Goal: Transaction & Acquisition: Purchase product/service

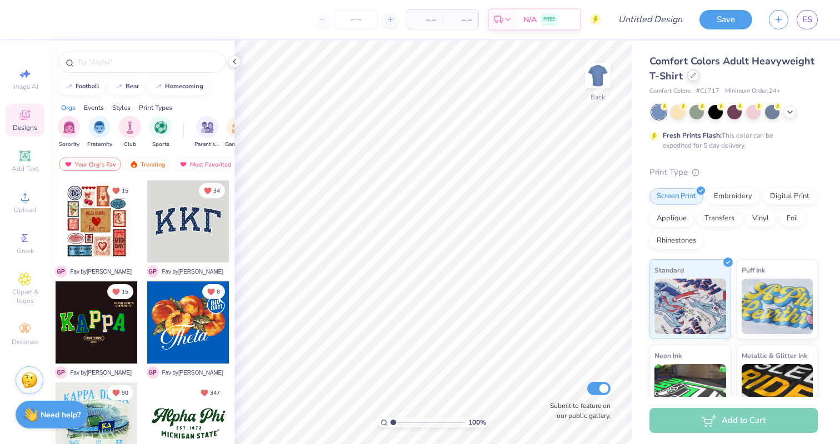
click at [694, 78] on div at bounding box center [693, 75] width 12 height 12
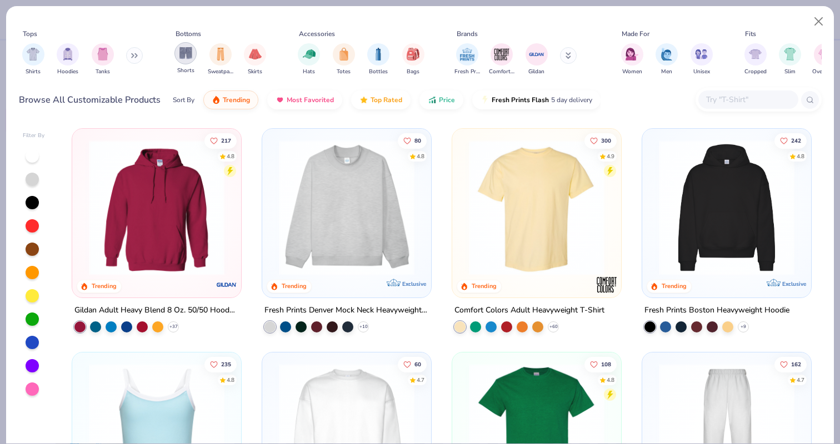
click at [177, 56] on div "filter for Shorts" at bounding box center [185, 53] width 22 height 22
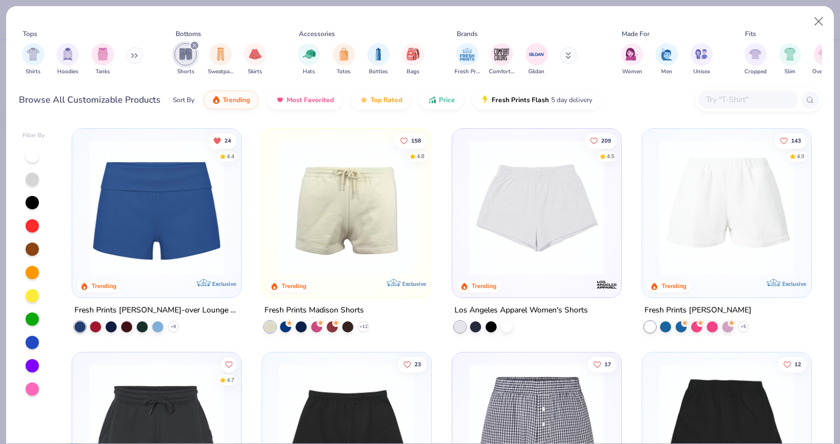
click at [116, 229] on img at bounding box center [156, 208] width 147 height 136
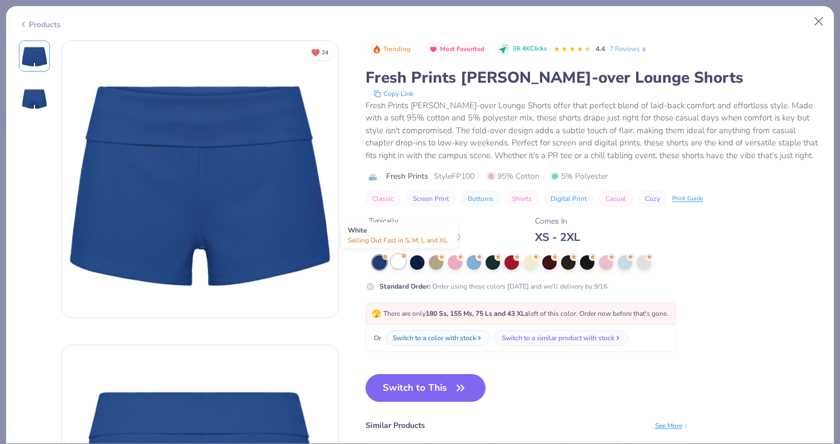
click at [399, 265] on div at bounding box center [398, 261] width 14 height 14
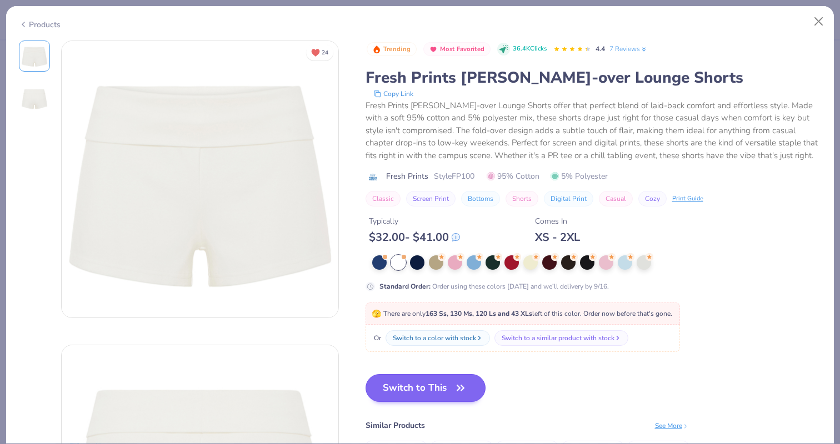
click at [407, 377] on button "Switch to This" at bounding box center [426, 388] width 121 height 28
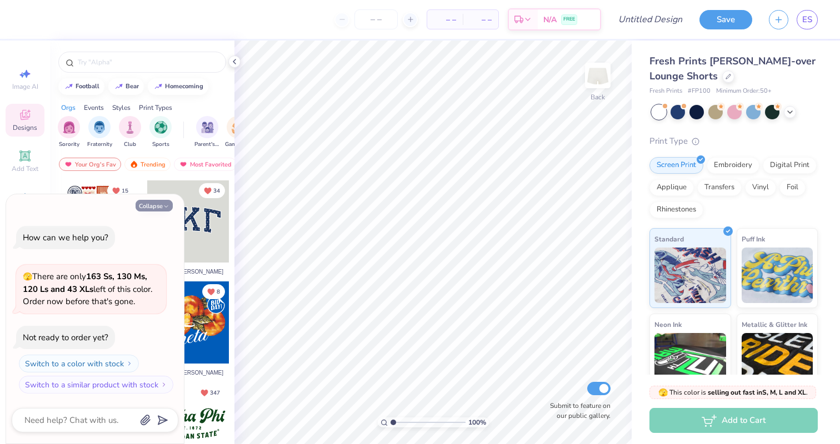
click at [169, 208] on icon "button" at bounding box center [166, 206] width 7 height 7
type textarea "x"
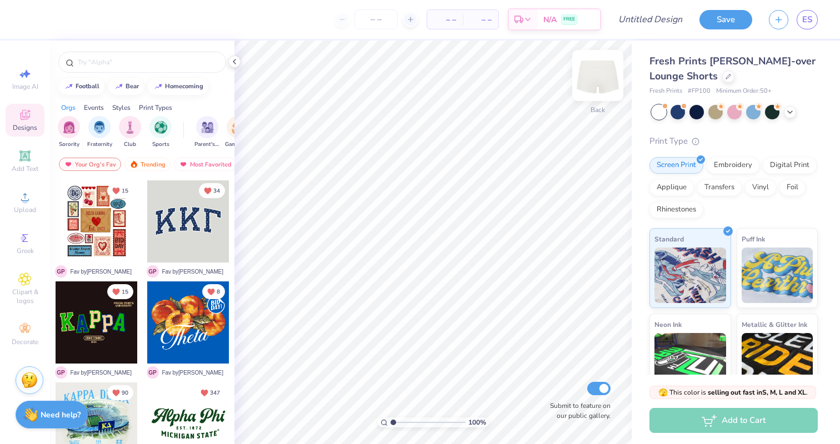
click at [593, 79] on img at bounding box center [598, 75] width 44 height 44
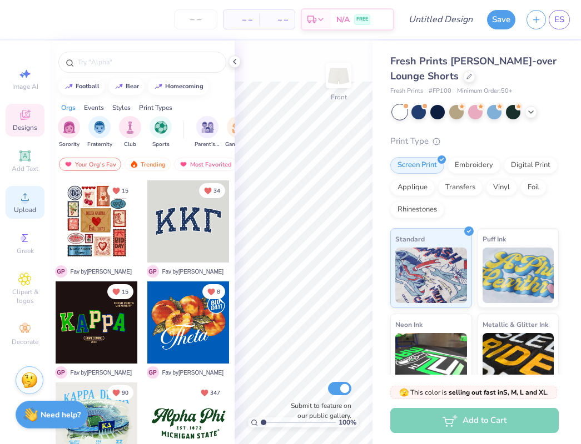
click at [32, 202] on div "Upload" at bounding box center [25, 202] width 39 height 33
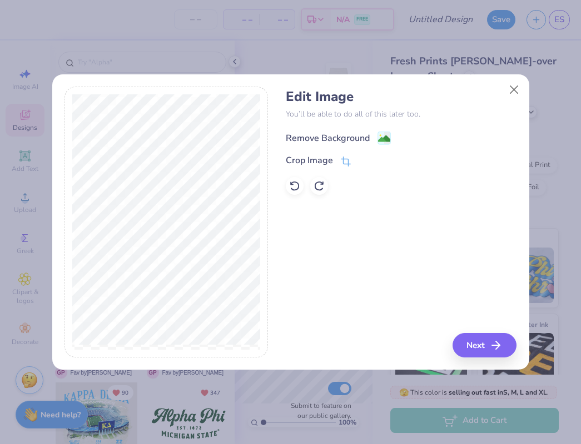
click at [382, 131] on div "Remove Background" at bounding box center [401, 137] width 231 height 14
click at [393, 141] on div "Remove Background" at bounding box center [401, 137] width 231 height 14
click at [389, 140] on image at bounding box center [384, 139] width 12 height 12
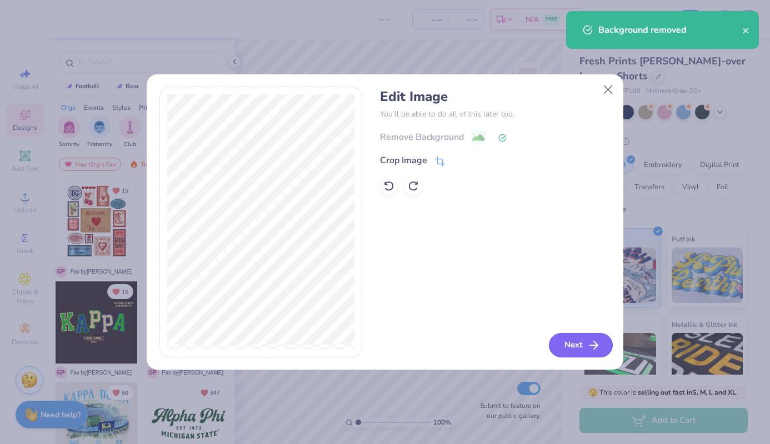
click at [576, 337] on button "Next" at bounding box center [581, 345] width 64 height 24
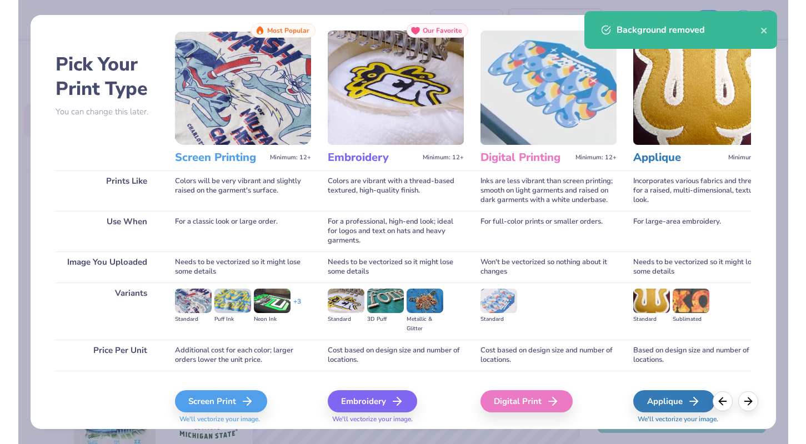
scroll to position [24, 0]
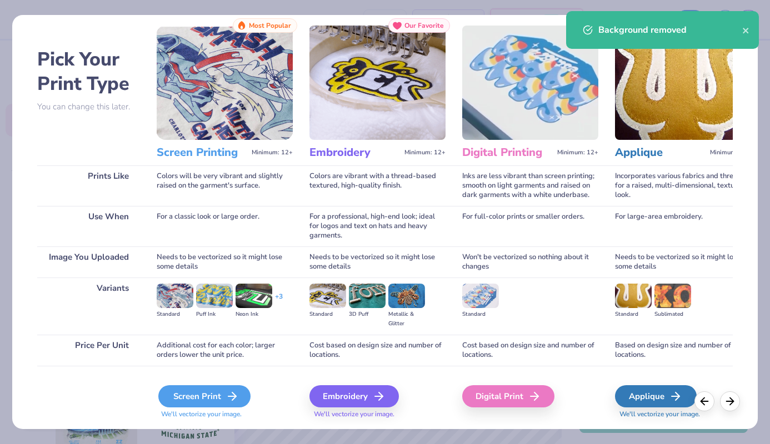
click at [198, 399] on div "Screen Print" at bounding box center [204, 397] width 92 height 22
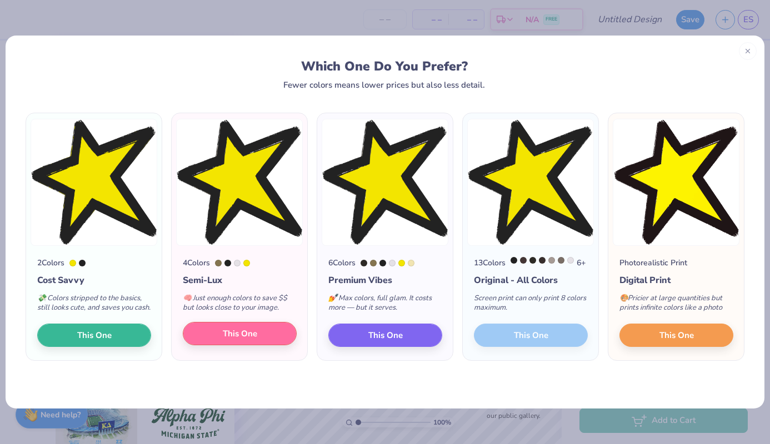
click at [197, 339] on button "This One" at bounding box center [240, 333] width 114 height 23
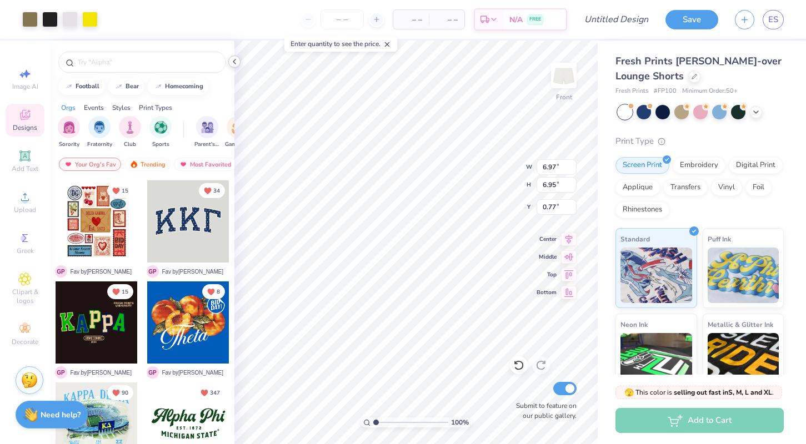
click at [237, 59] on icon at bounding box center [234, 61] width 9 height 9
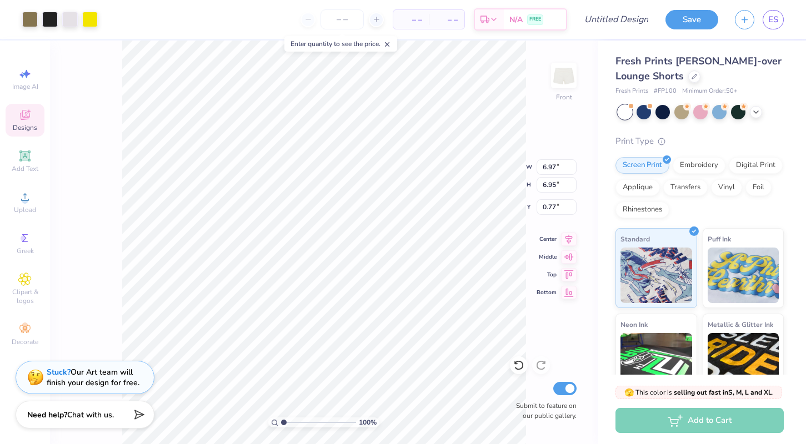
type input "5.73"
type input "5.72"
type input "0.84"
type input "5.71"
type input "0.50"
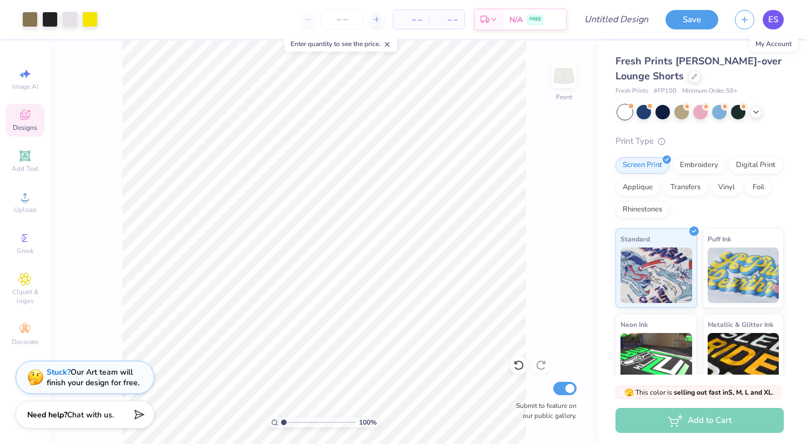
click at [777, 19] on span "ES" at bounding box center [773, 19] width 10 height 13
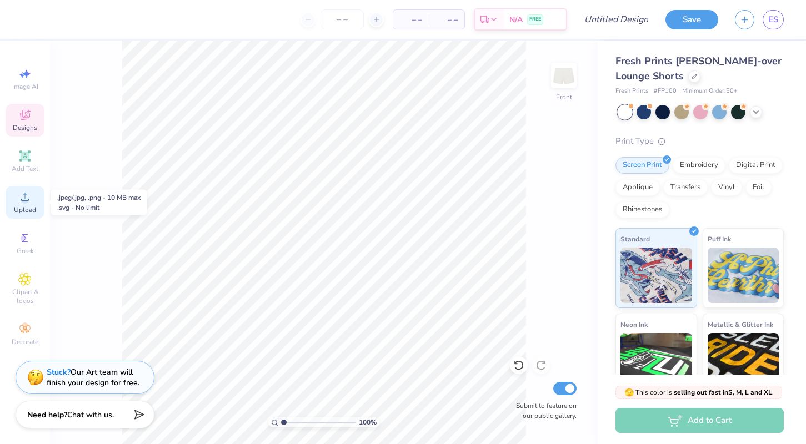
click at [39, 204] on div "Upload" at bounding box center [25, 202] width 39 height 33
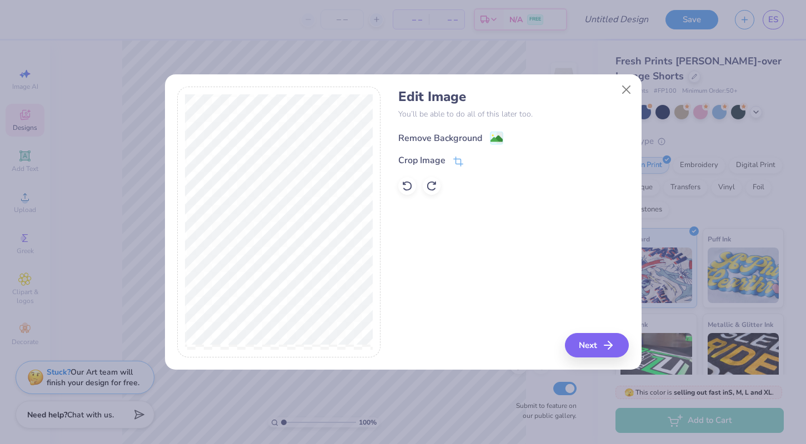
click at [494, 142] on image at bounding box center [497, 139] width 12 height 12
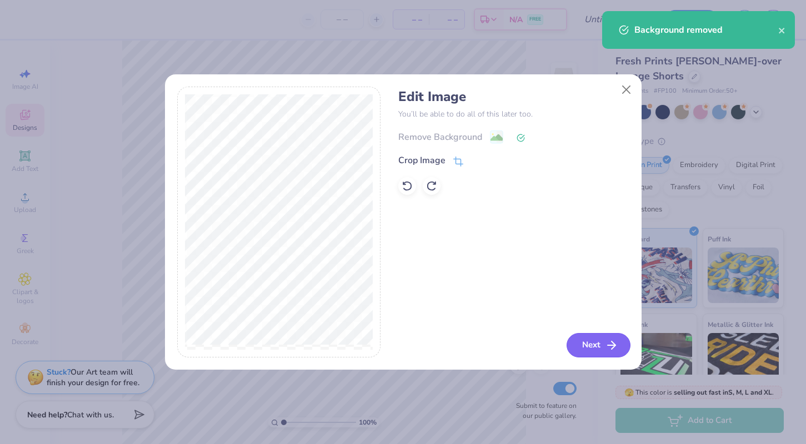
click at [597, 344] on button "Next" at bounding box center [599, 345] width 64 height 24
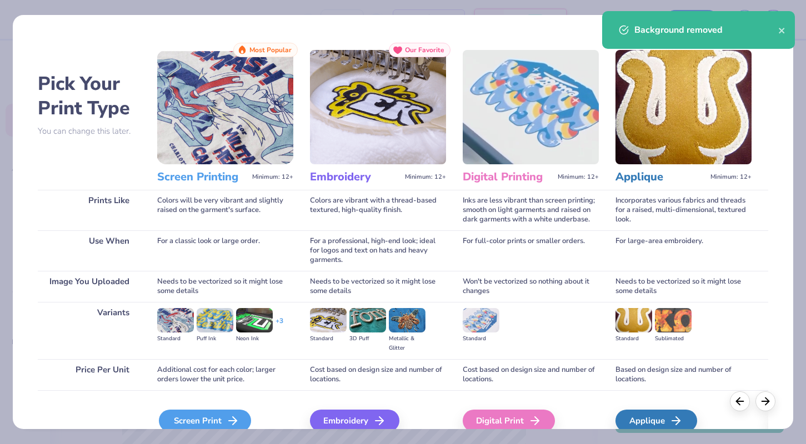
click at [204, 421] on div "Screen Print" at bounding box center [205, 421] width 92 height 22
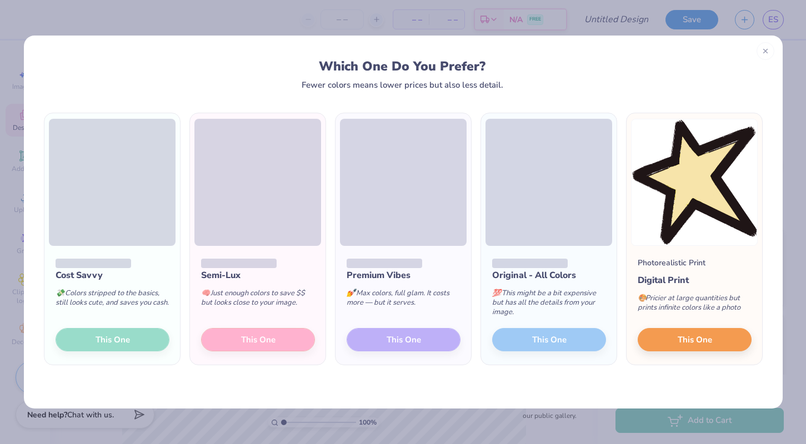
click at [130, 341] on div "Cost Savvy 💸 Colors stripped to the basics, still looks cute, and saves you cas…" at bounding box center [112, 305] width 136 height 119
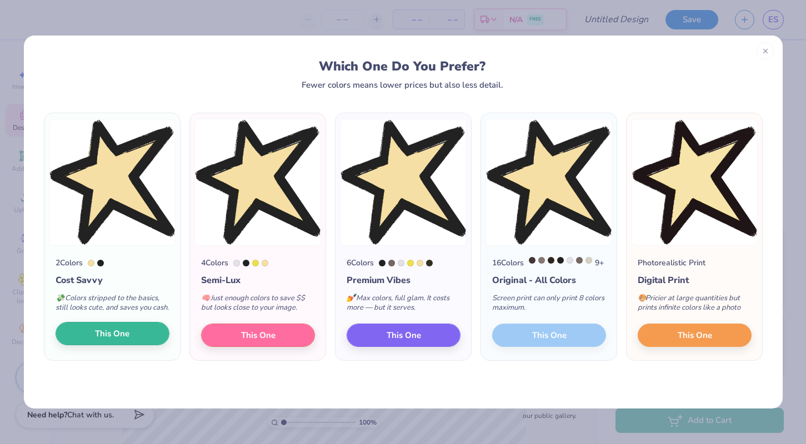
click at [129, 341] on span "This One" at bounding box center [112, 334] width 34 height 13
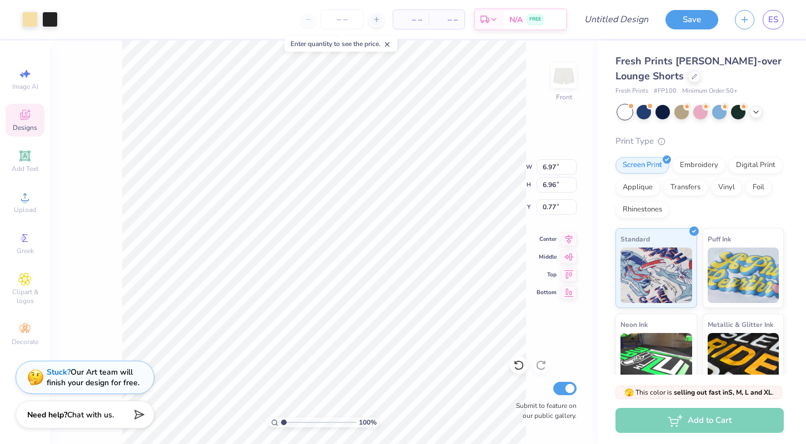
type input "5.56"
type input "5.55"
type input "0.99"
type input "5.55"
type input "5.59"
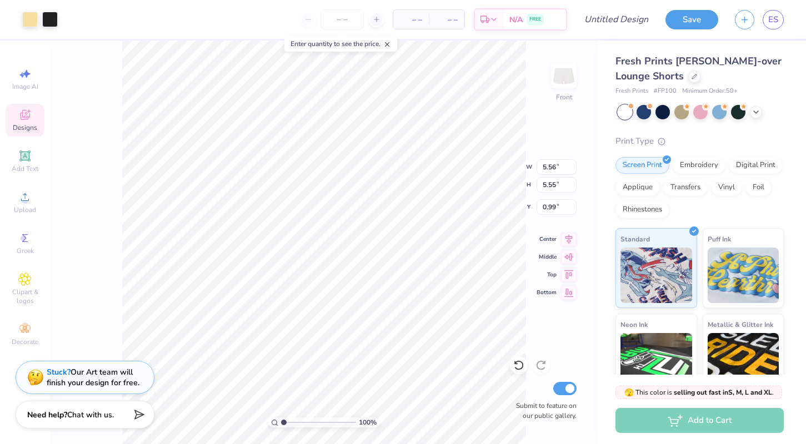
type input "0.98"
type input "5.56"
type input "5.55"
type input "0.80"
type input "5.55"
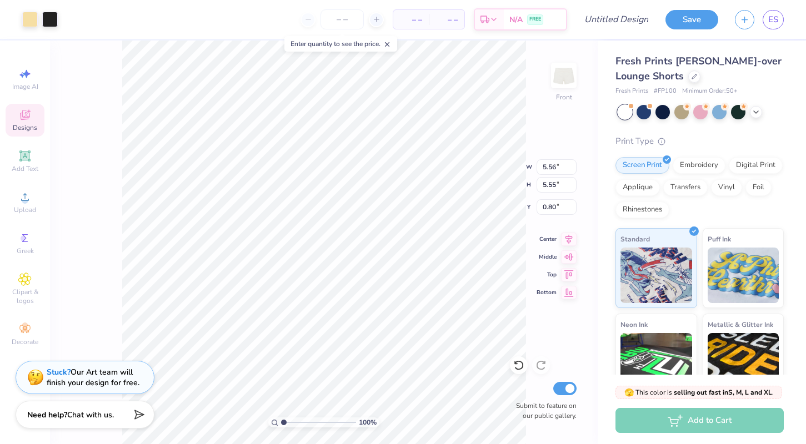
type input "5.59"
type input "0.76"
type input "5.56"
type input "5.55"
type input "0.80"
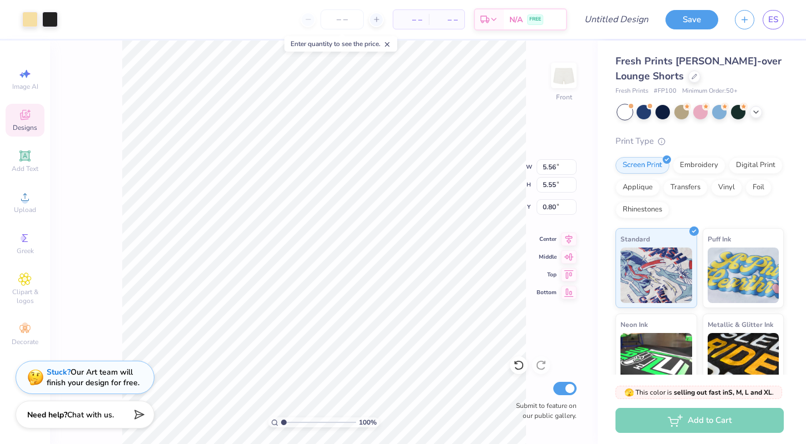
type input "5.55"
type input "5.59"
type input "0.76"
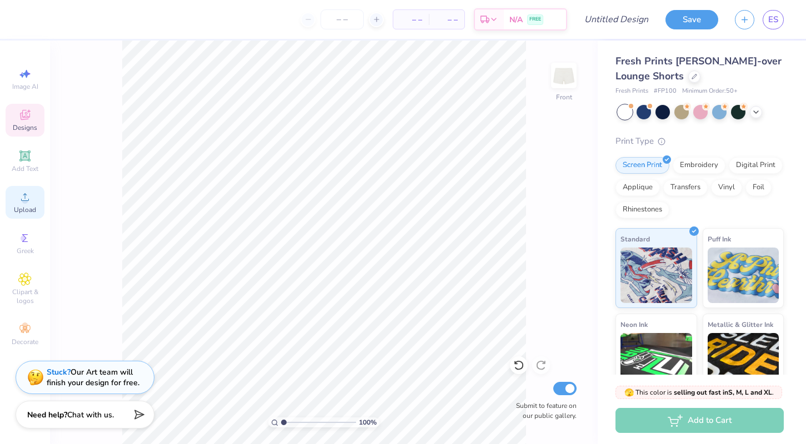
click at [13, 203] on div "Upload" at bounding box center [25, 202] width 39 height 33
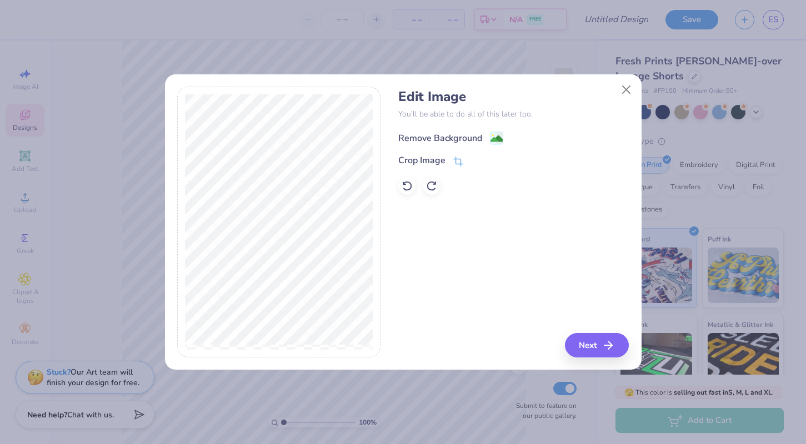
click at [494, 132] on g at bounding box center [496, 138] width 13 height 13
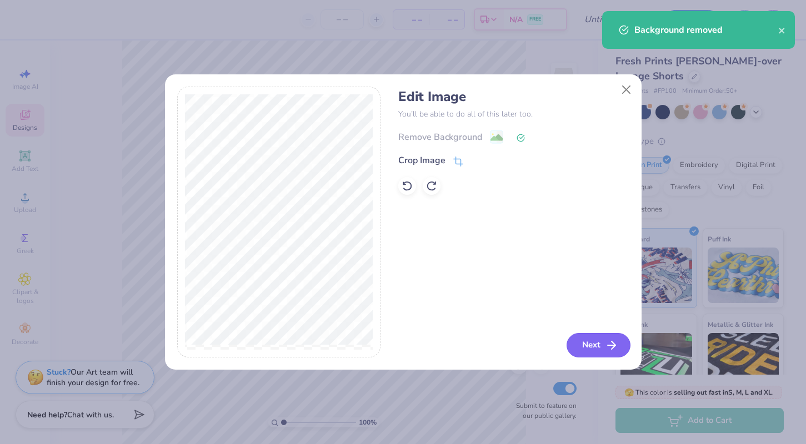
click at [606, 342] on icon "button" at bounding box center [611, 345] width 13 height 13
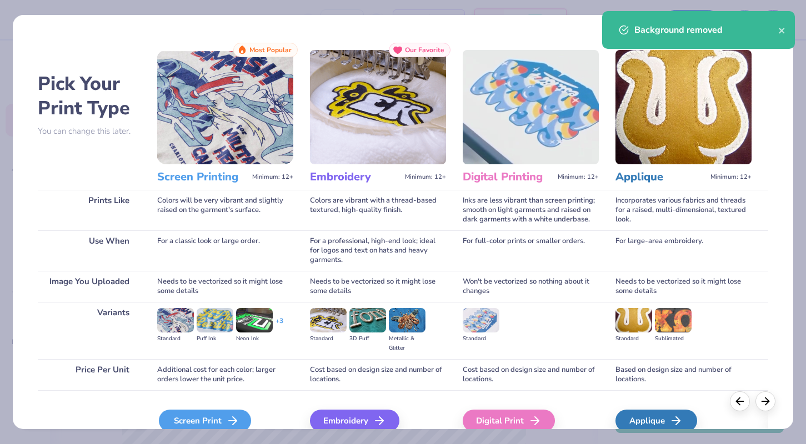
click at [215, 421] on div "Screen Print" at bounding box center [205, 421] width 92 height 22
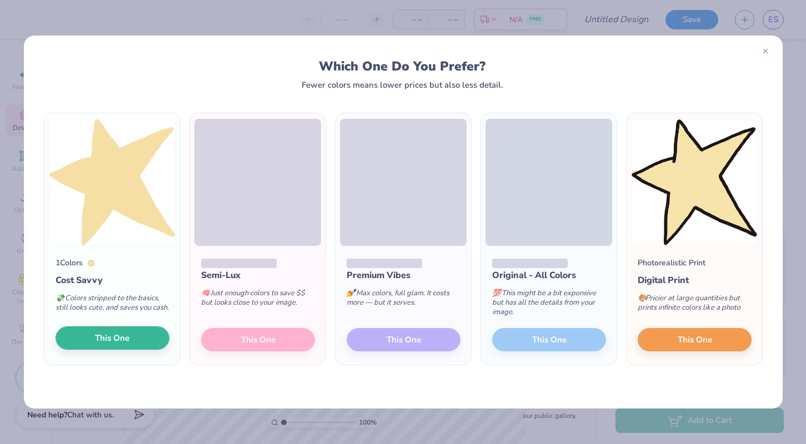
click at [111, 350] on button "This One" at bounding box center [113, 338] width 114 height 23
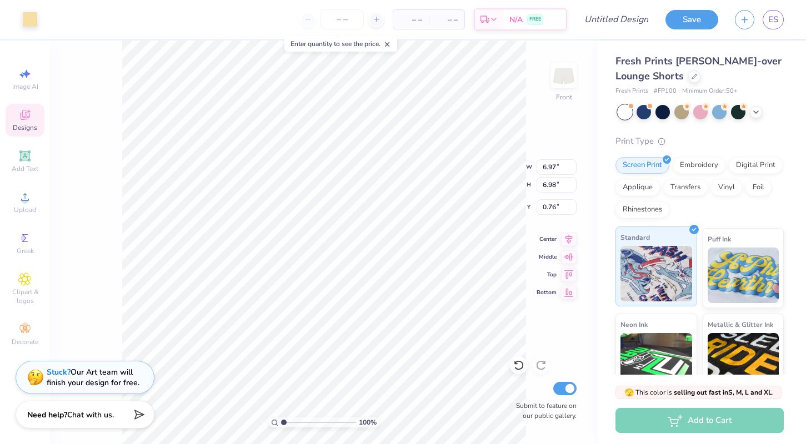
click at [632, 276] on img at bounding box center [657, 274] width 72 height 56
click at [729, 274] on img at bounding box center [744, 274] width 72 height 56
click at [664, 281] on img at bounding box center [657, 274] width 72 height 56
click at [112, 382] on div "Stuck? Our Art team will finish your design for free." at bounding box center [93, 376] width 93 height 21
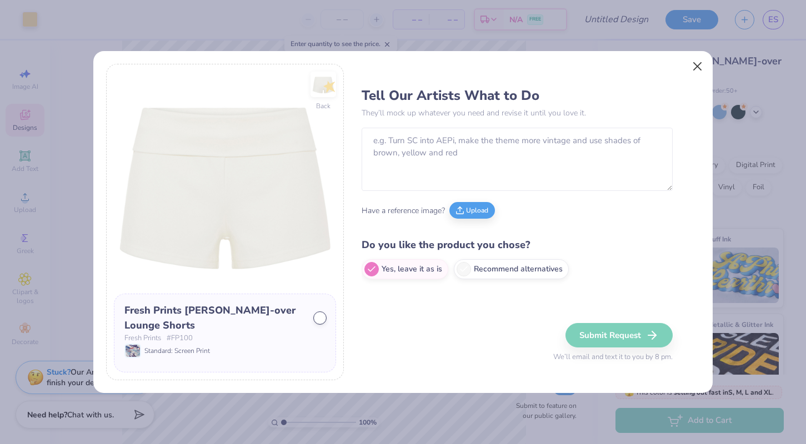
click at [701, 68] on button "Close" at bounding box center [697, 66] width 21 height 21
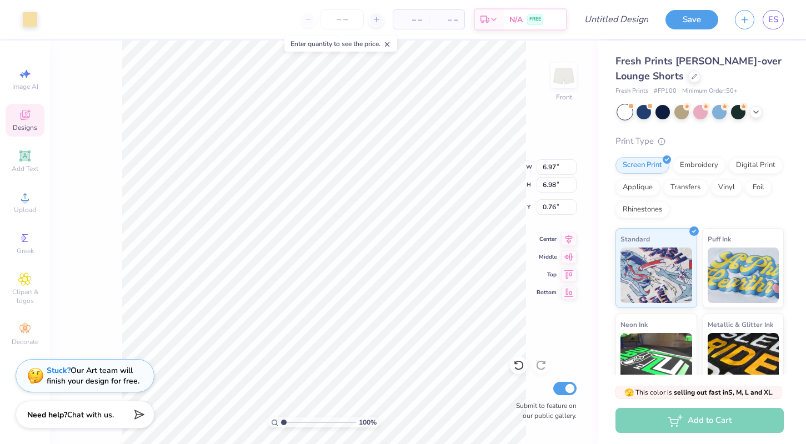
click at [117, 378] on div "Stuck? Our Art team will finish your design for free." at bounding box center [93, 376] width 93 height 21
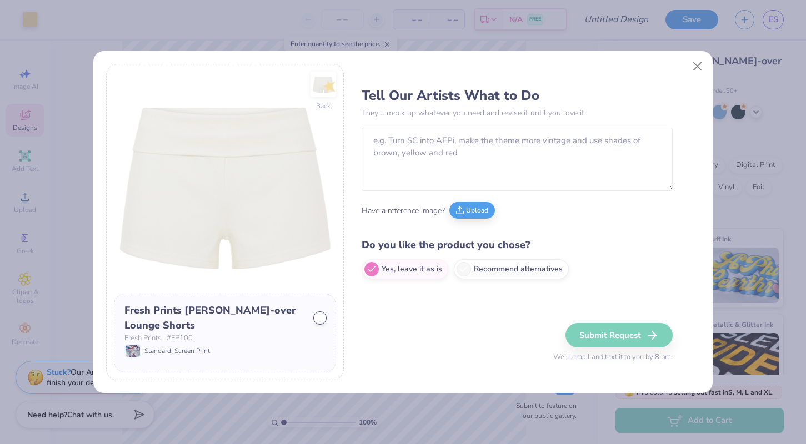
click at [178, 349] on span "Standard: Screen Print" at bounding box center [177, 351] width 66 height 10
click at [314, 322] on div at bounding box center [319, 318] width 11 height 11
click at [328, 319] on div "Fresh Prints [PERSON_NAME]-over Lounge Shorts Fresh Prints # FP100 Standard: Sc…" at bounding box center [225, 333] width 222 height 79
click at [694, 63] on button "Close" at bounding box center [697, 66] width 21 height 21
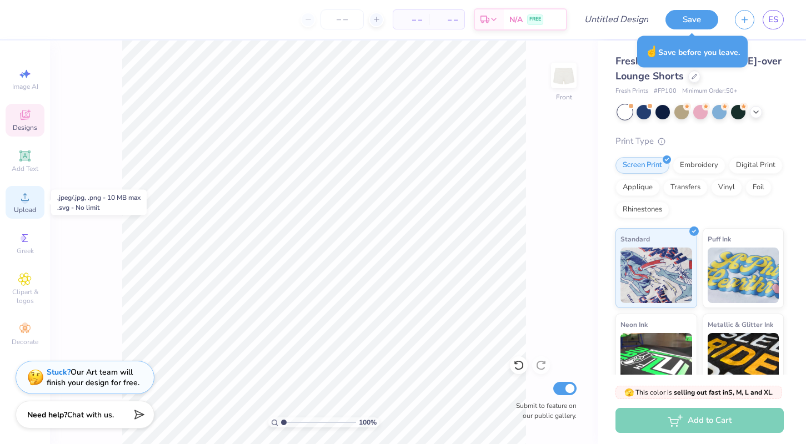
click at [29, 204] on div "Upload" at bounding box center [25, 202] width 39 height 33
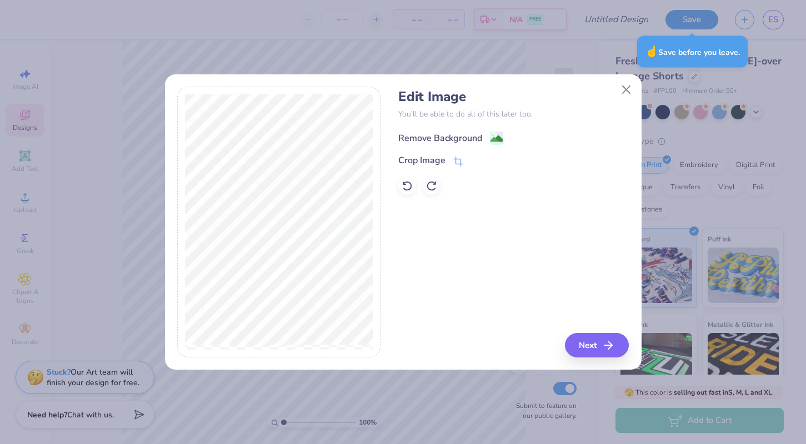
click at [486, 138] on div "Remove Background" at bounding box center [450, 138] width 105 height 14
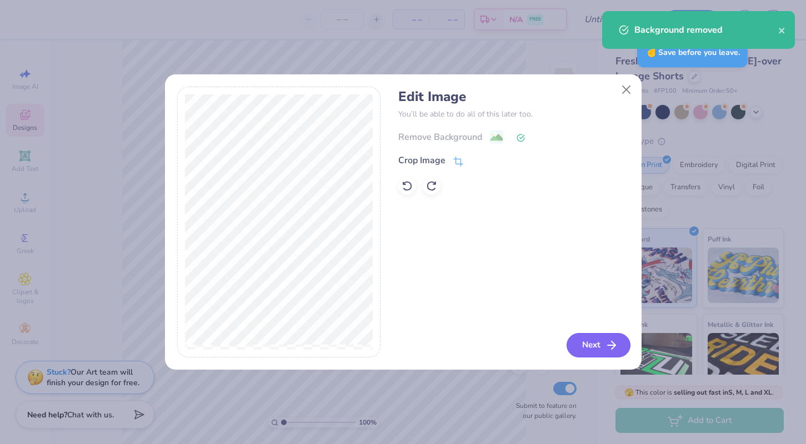
click at [591, 349] on button "Next" at bounding box center [599, 345] width 64 height 24
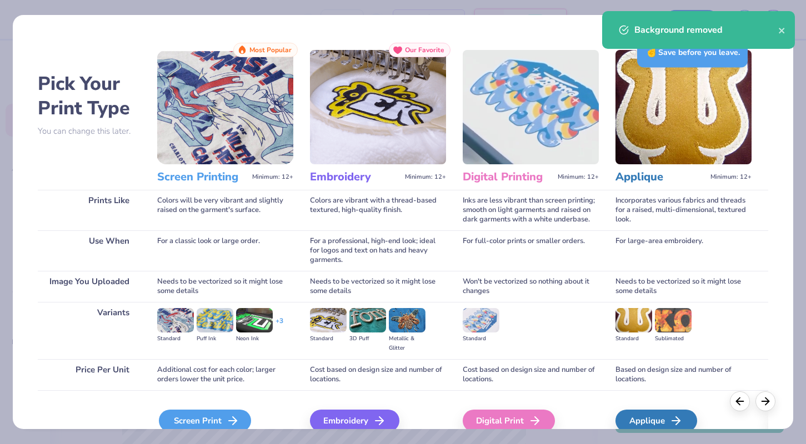
click at [186, 419] on div "Screen Print" at bounding box center [205, 421] width 92 height 22
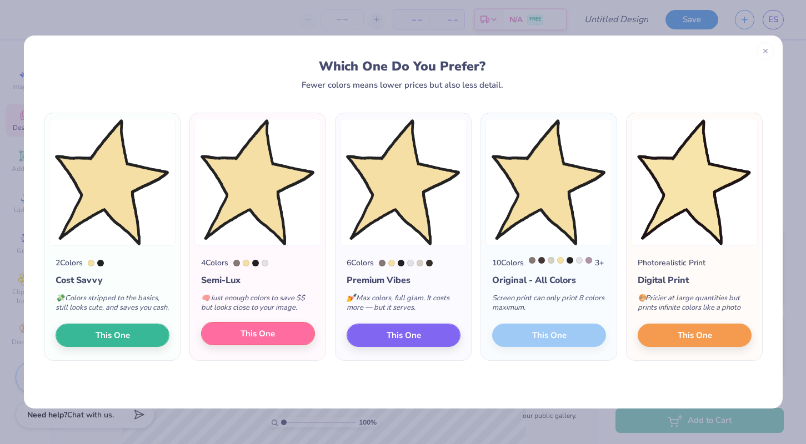
click at [240, 345] on button "This One" at bounding box center [258, 333] width 114 height 23
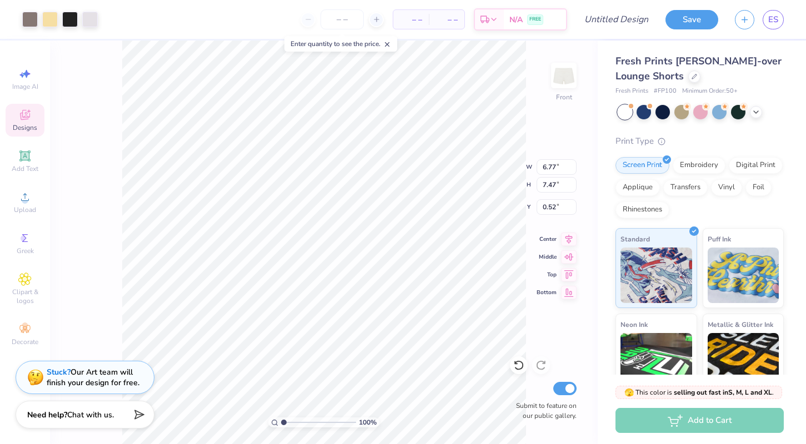
type input "5.75"
type input "6.34"
type input "0.50"
click at [26, 206] on div "Upload" at bounding box center [25, 202] width 39 height 33
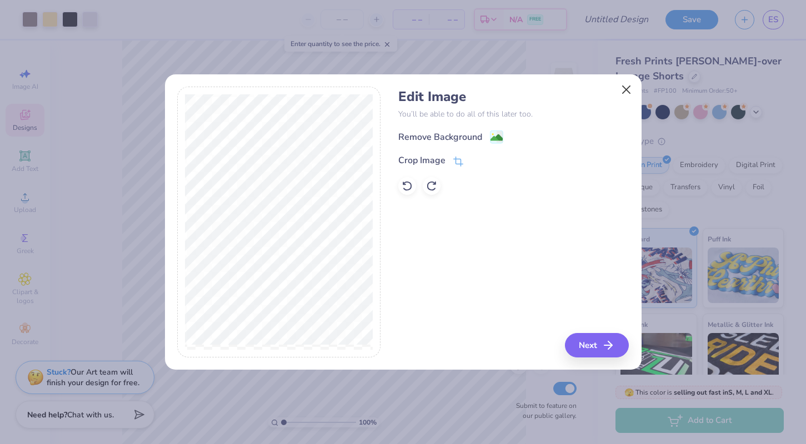
click at [630, 87] on button "Close" at bounding box center [626, 89] width 21 height 21
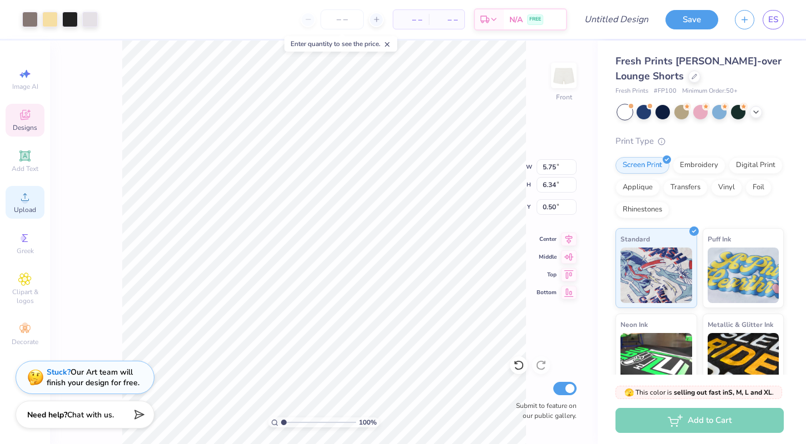
click at [30, 202] on icon at bounding box center [24, 197] width 13 height 13
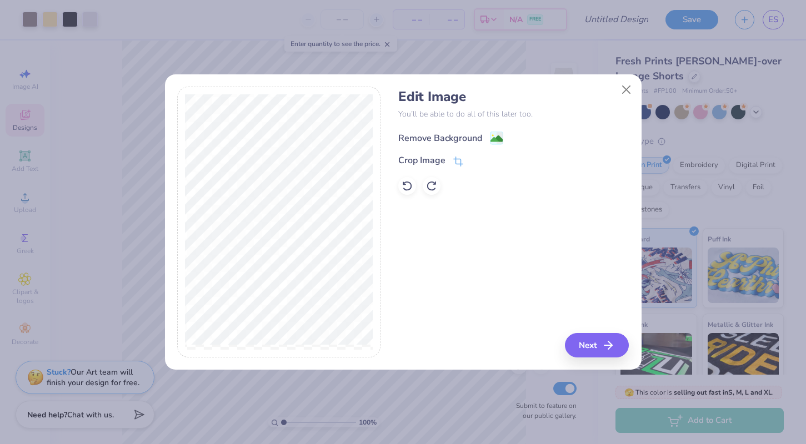
click at [493, 143] on image at bounding box center [497, 139] width 12 height 12
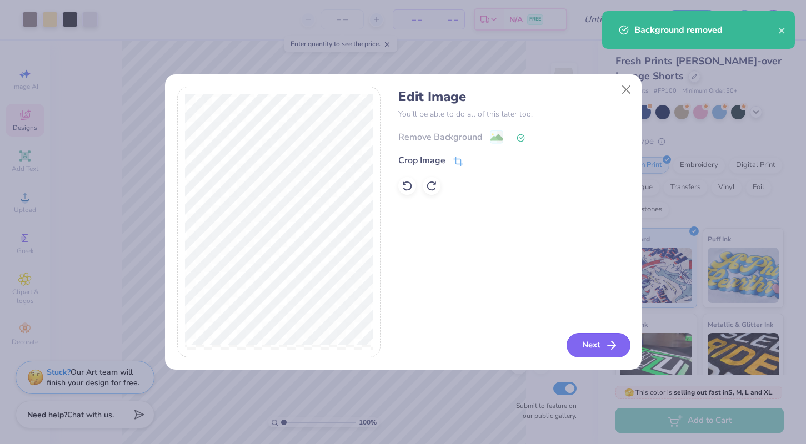
click at [584, 345] on button "Next" at bounding box center [599, 345] width 64 height 24
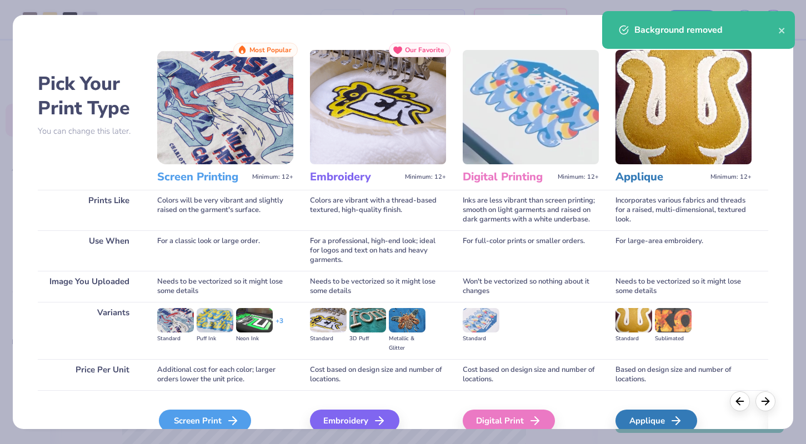
click at [205, 416] on div "Screen Print" at bounding box center [205, 421] width 92 height 22
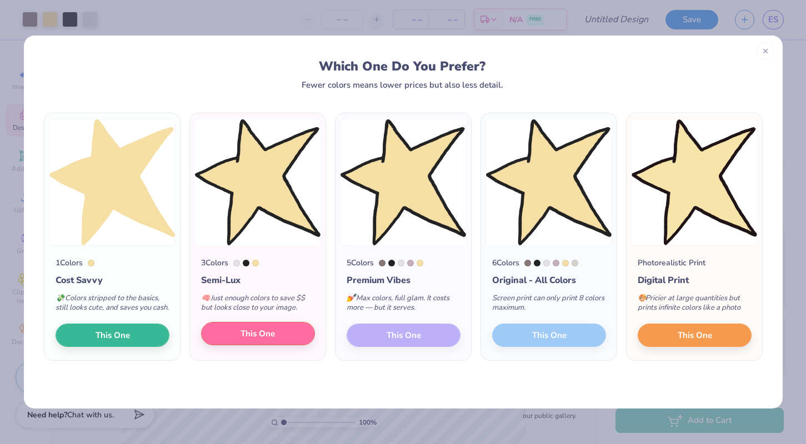
click at [262, 341] on span "This One" at bounding box center [258, 334] width 34 height 13
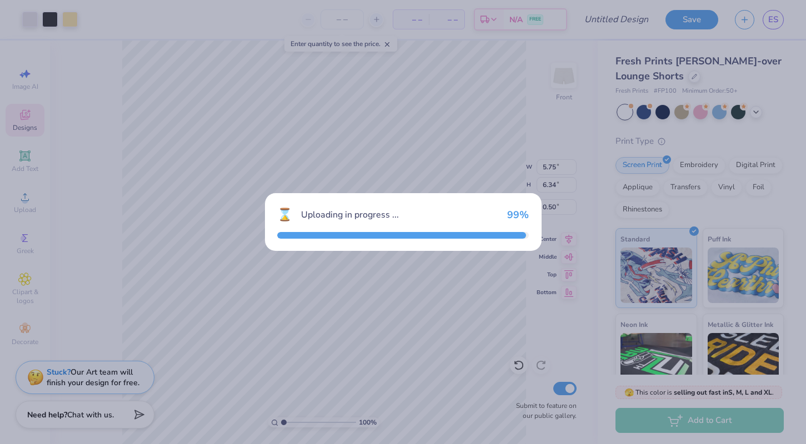
type input "6.97"
type input "6.98"
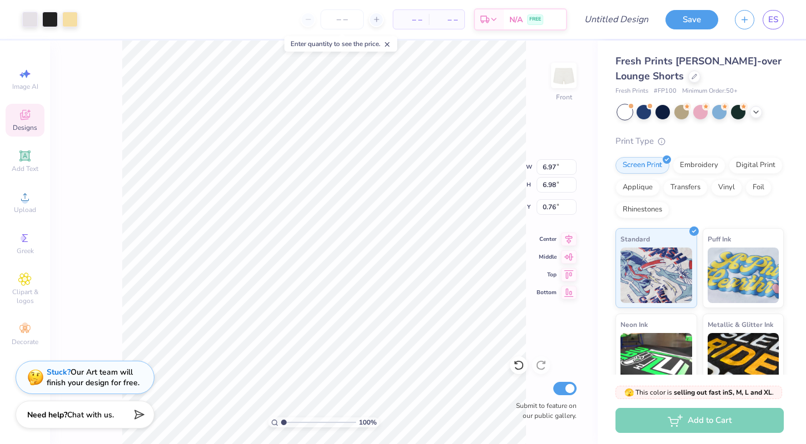
type input "0.50"
type input "5.61"
type input "5.62"
type input "1.22"
type input "6.33"
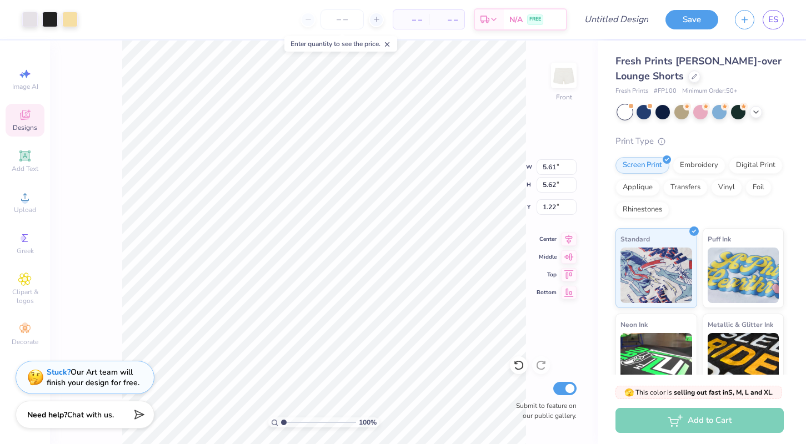
type input "6.33"
type input "0.50"
type input "6.34"
type input "5.65"
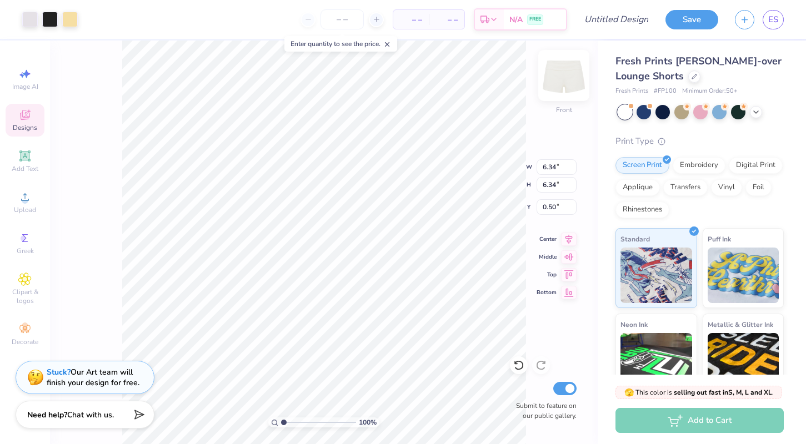
type input "5.66"
type input "1.18"
type input "5.75"
type input "6.34"
type input "0.50"
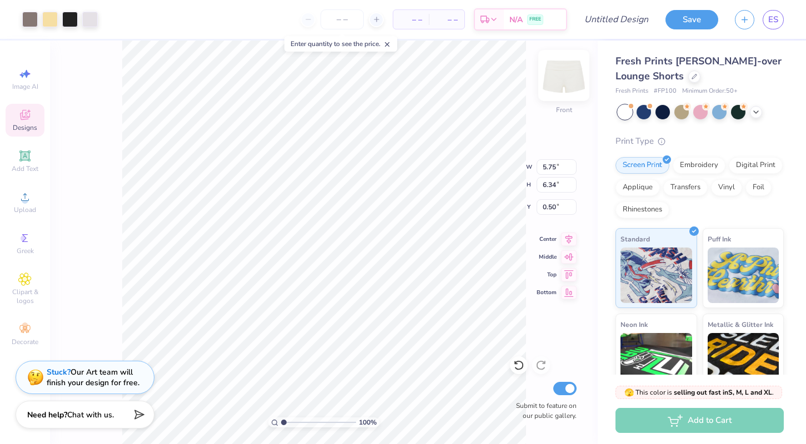
type input "5.48"
type input "6.04"
type input "0.80"
type input "5.65"
type input "5.66"
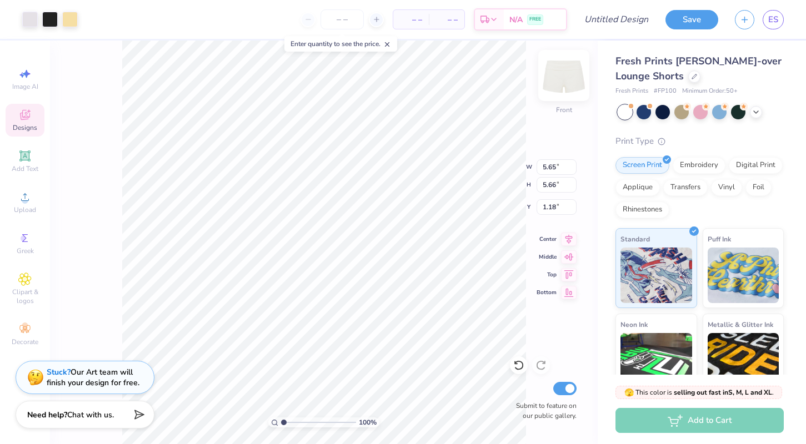
type input "0.99"
type input "6.13"
type input "6.14"
type input "5.48"
type input "6.04"
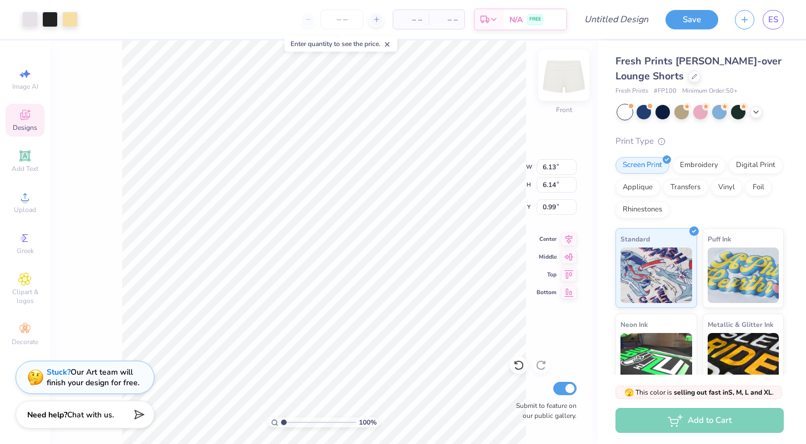
type input "0.80"
type input "5.70"
type input "6.29"
type input "0.55"
type input "6.10"
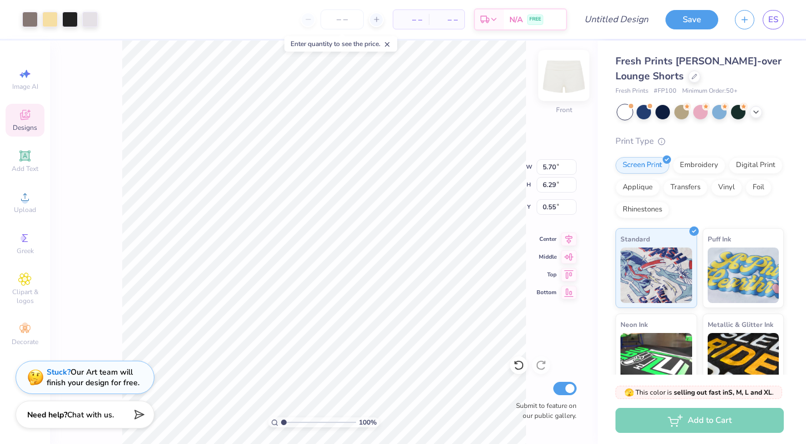
type input "6.34"
type input "0.72"
type input "0.83"
type input "6.13"
type input "6.14"
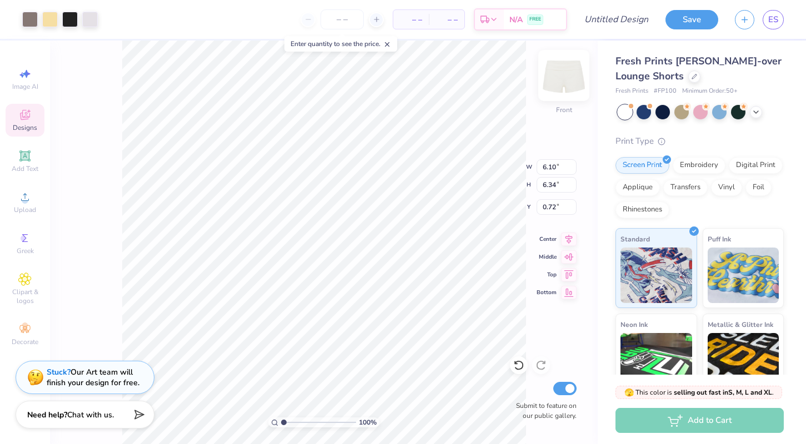
type input "0.83"
click at [559, 75] on img at bounding box center [564, 75] width 44 height 44
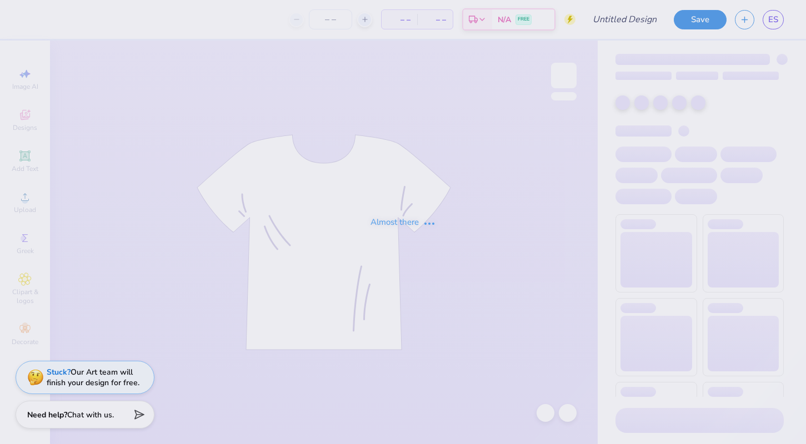
type input "Groovy Theta Chicks"
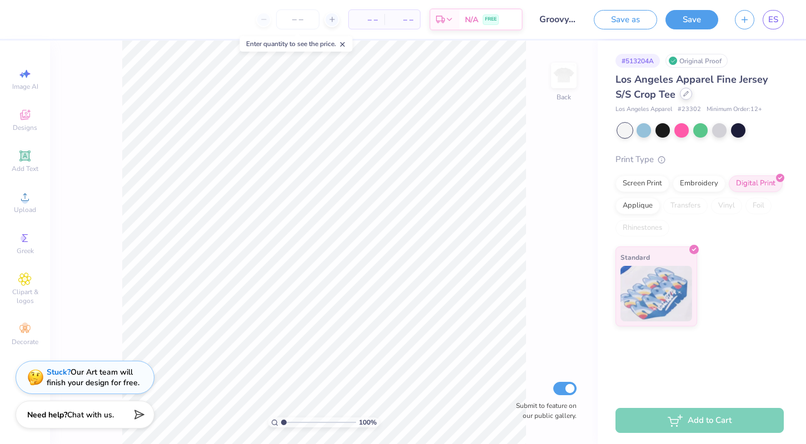
click at [687, 98] on div at bounding box center [686, 94] width 12 height 12
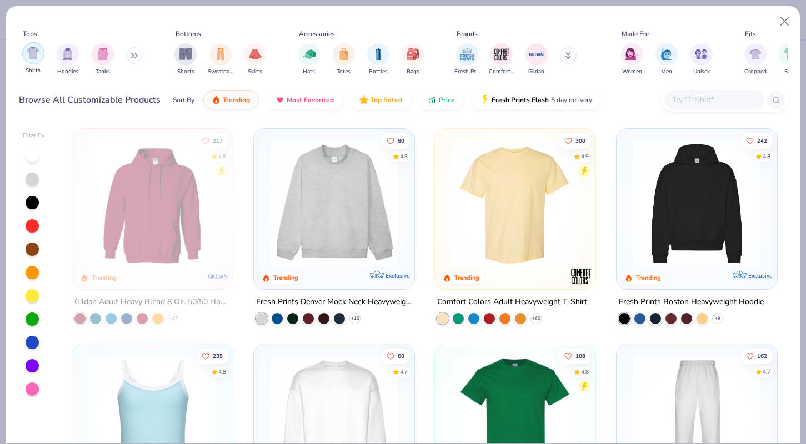
click at [33, 62] on div "filter for Shirts" at bounding box center [33, 53] width 22 height 22
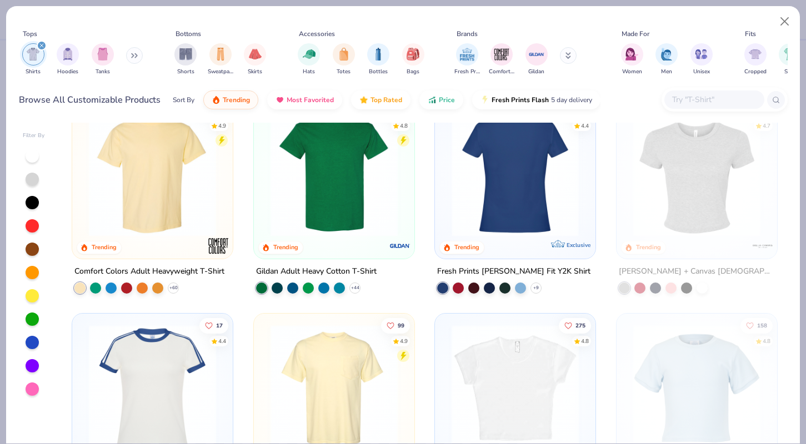
scroll to position [39, 0]
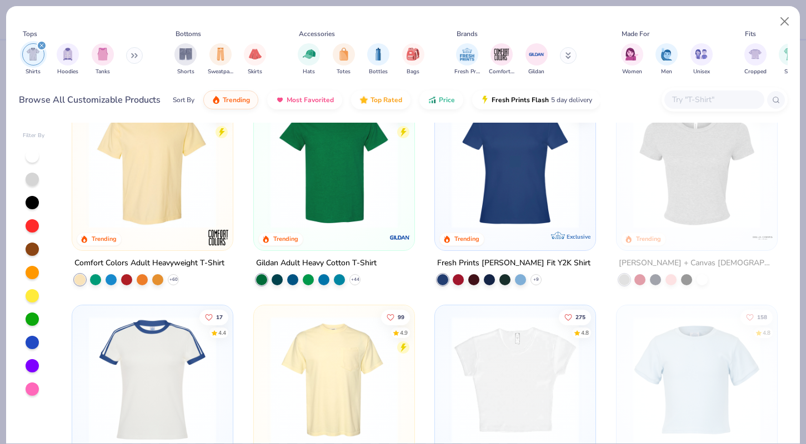
click at [509, 226] on img at bounding box center [515, 164] width 138 height 127
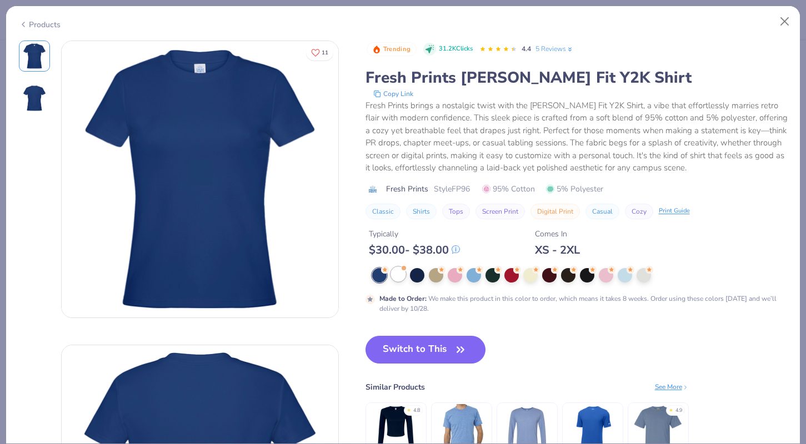
click at [400, 276] on div at bounding box center [398, 274] width 14 height 14
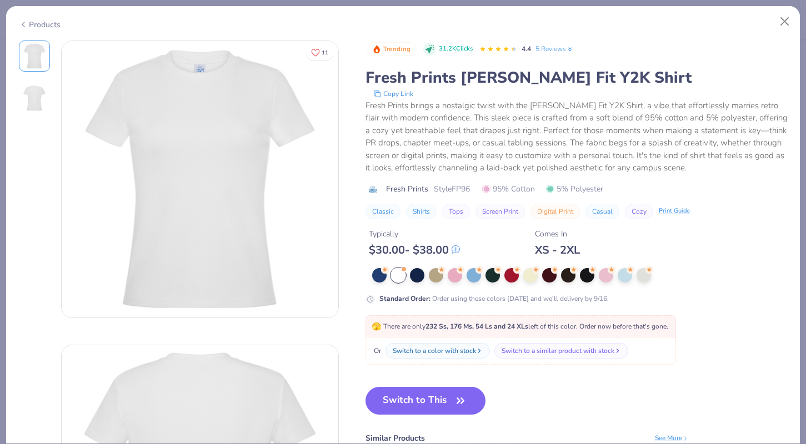
click at [32, 97] on img at bounding box center [34, 98] width 27 height 27
click at [787, 23] on button "Close" at bounding box center [784, 21] width 21 height 21
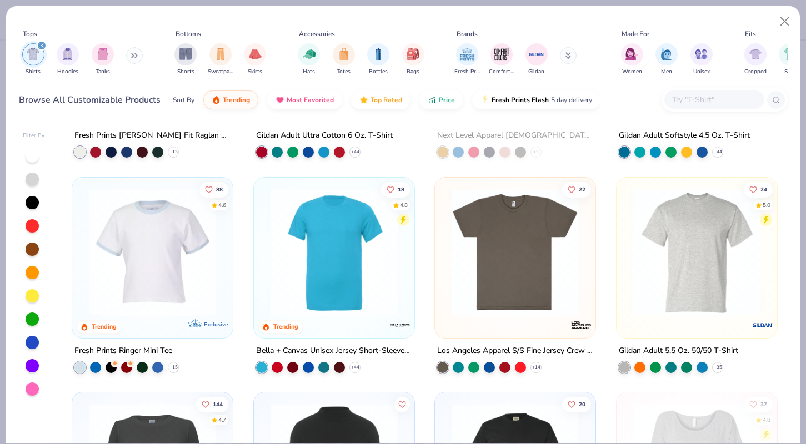
scroll to position [599, 0]
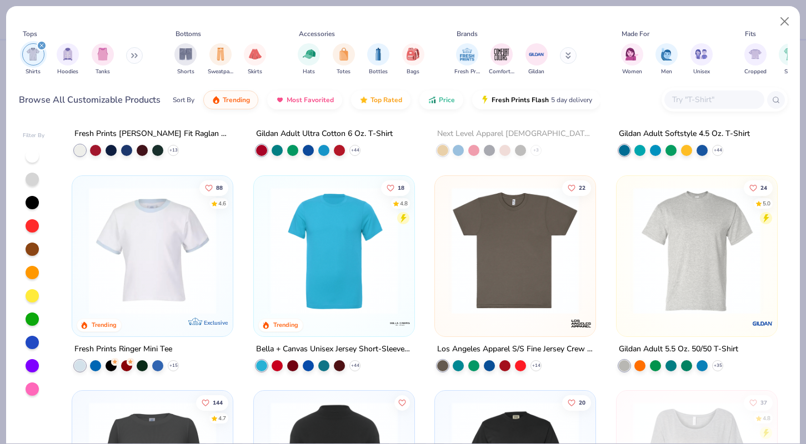
click at [157, 259] on div "17 4.4 Trending Exclusive Fresh Prints Simone Slim Fit Ringer Shirt with Stripe…" at bounding box center [425, 283] width 726 height 321
click at [169, 259] on img at bounding box center [152, 250] width 138 height 127
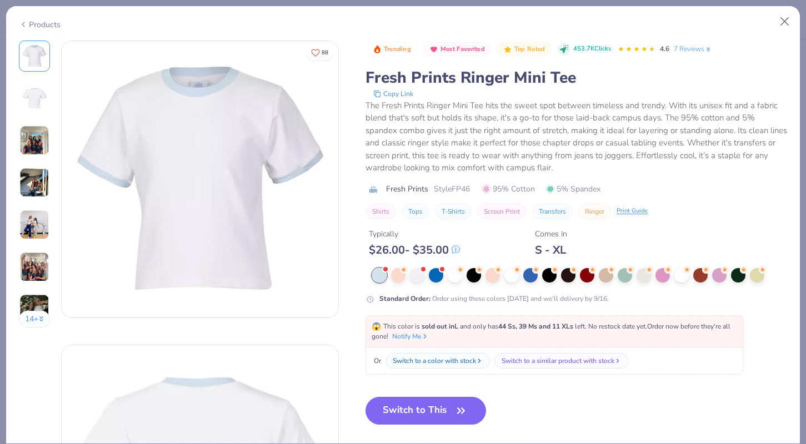
click at [32, 100] on img at bounding box center [34, 98] width 27 height 27
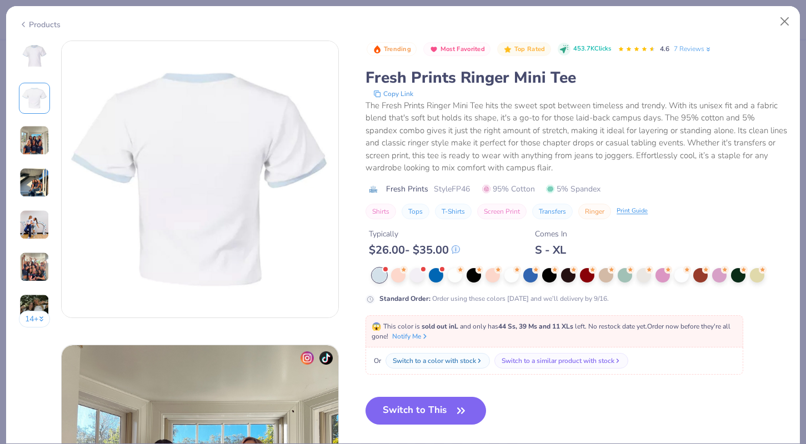
click at [32, 129] on img at bounding box center [34, 141] width 30 height 30
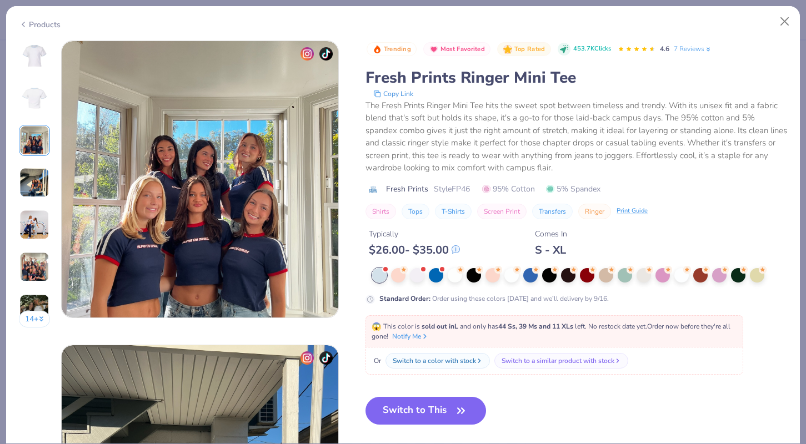
scroll to position [609, 0]
click at [38, 171] on img at bounding box center [34, 183] width 30 height 30
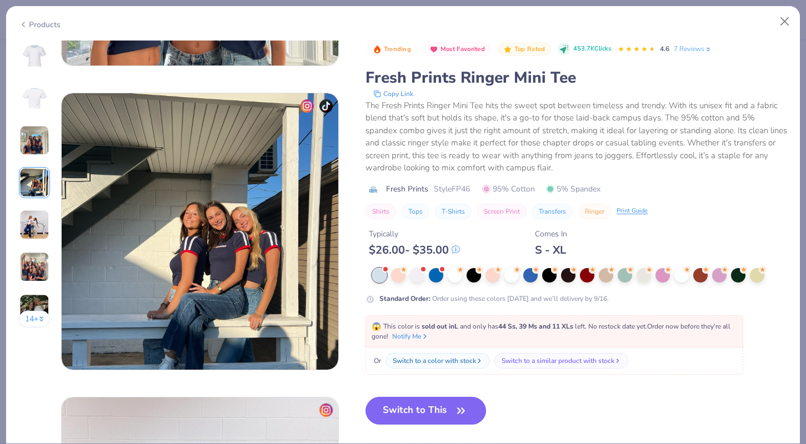
scroll to position [913, 0]
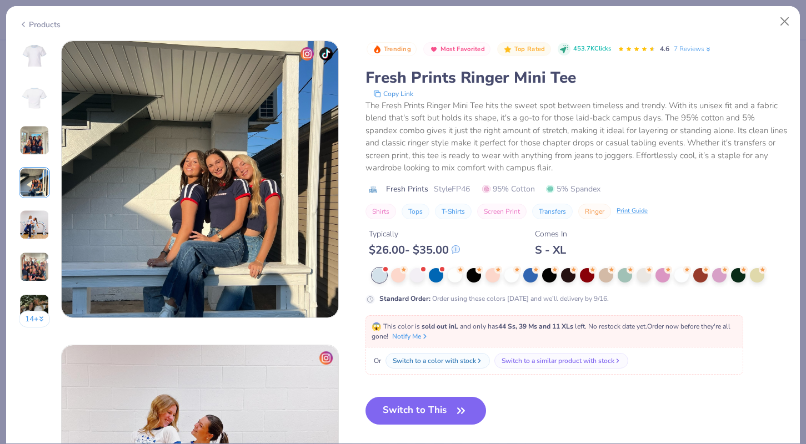
click at [28, 205] on div "14 +" at bounding box center [35, 189] width 32 height 296
click at [779, 23] on button "Close" at bounding box center [784, 21] width 21 height 21
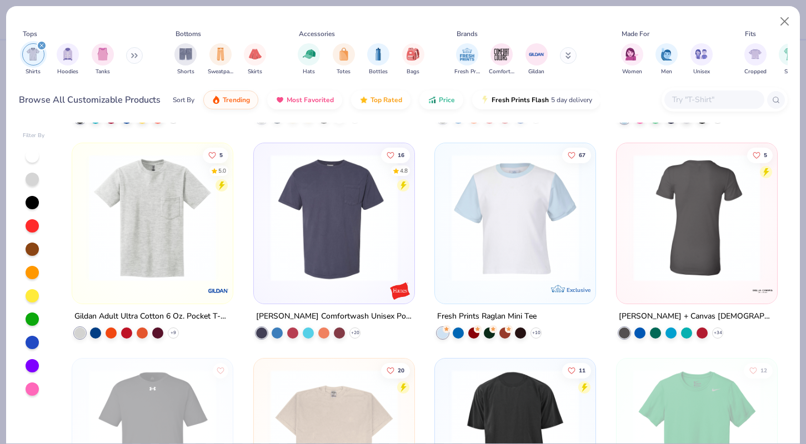
scroll to position [1292, 0]
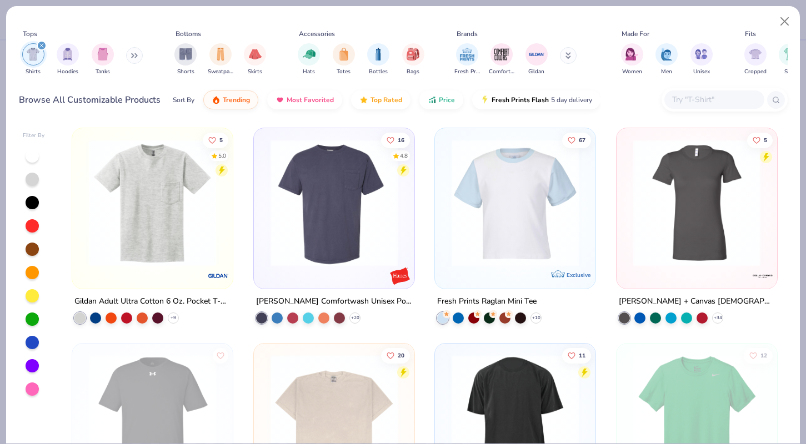
click at [584, 216] on img at bounding box center [653, 202] width 138 height 127
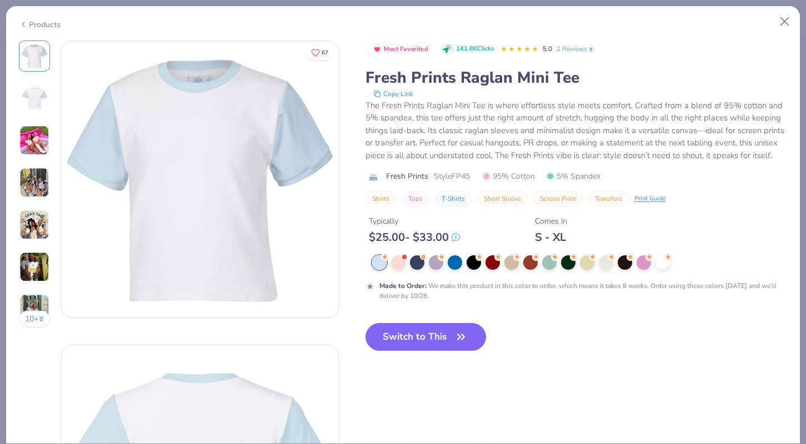
click at [38, 267] on img at bounding box center [34, 267] width 30 height 30
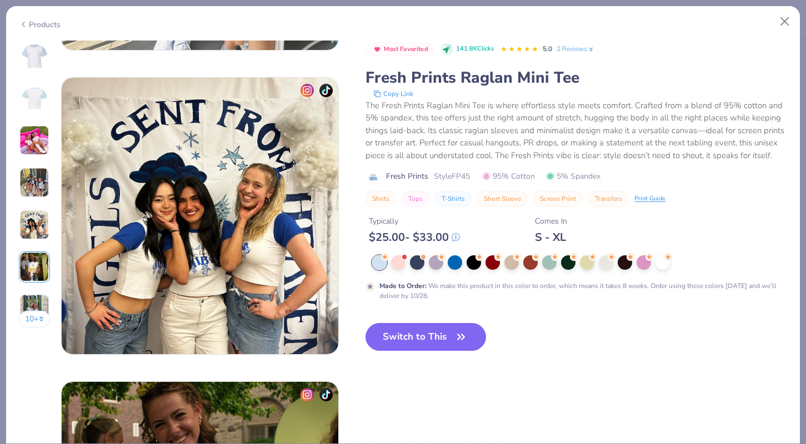
scroll to position [1522, 0]
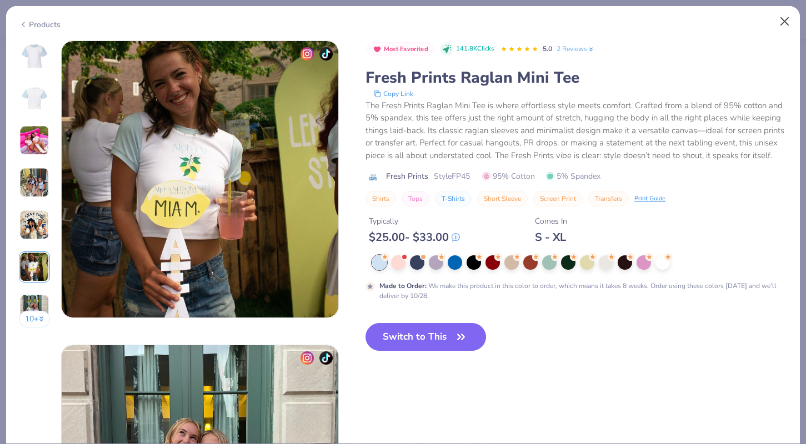
click at [789, 22] on button "Close" at bounding box center [784, 21] width 21 height 21
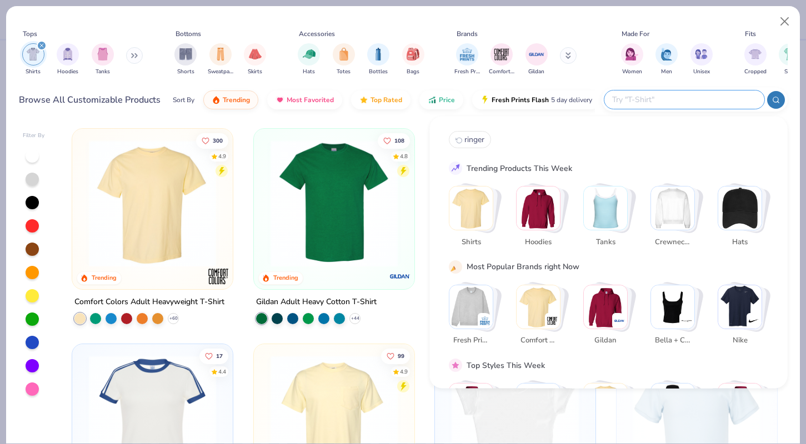
click at [696, 105] on input "text" at bounding box center [684, 99] width 146 height 13
type input "fresh prints"
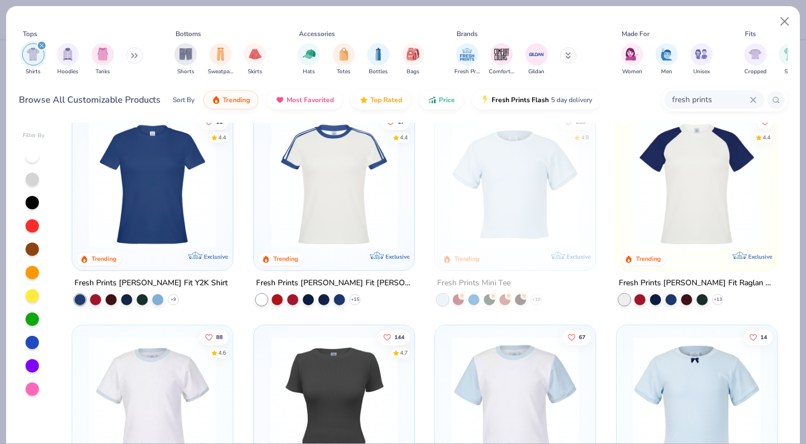
scroll to position [26, 0]
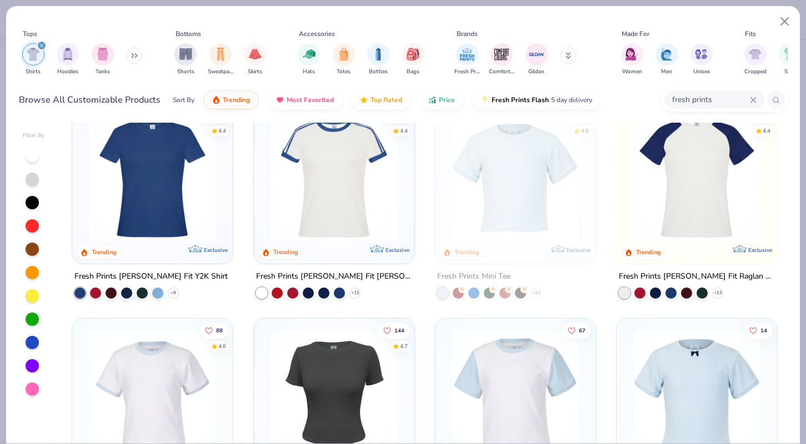
click at [641, 161] on img at bounding box center [697, 177] width 138 height 127
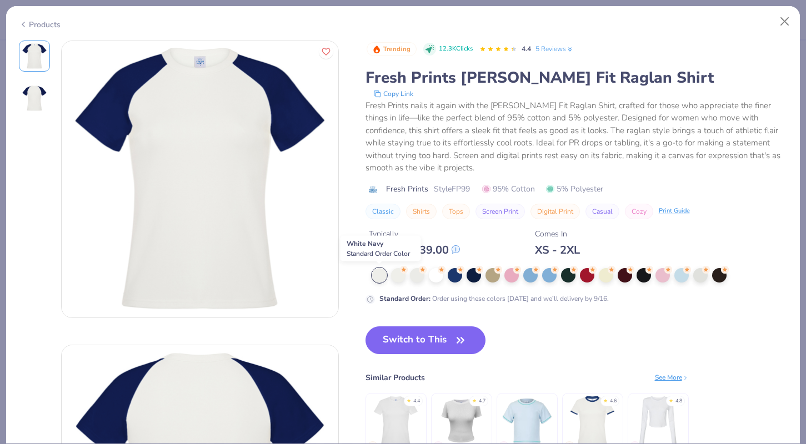
click at [386, 277] on div at bounding box center [379, 275] width 14 height 14
click at [439, 280] on div at bounding box center [436, 274] width 14 height 14
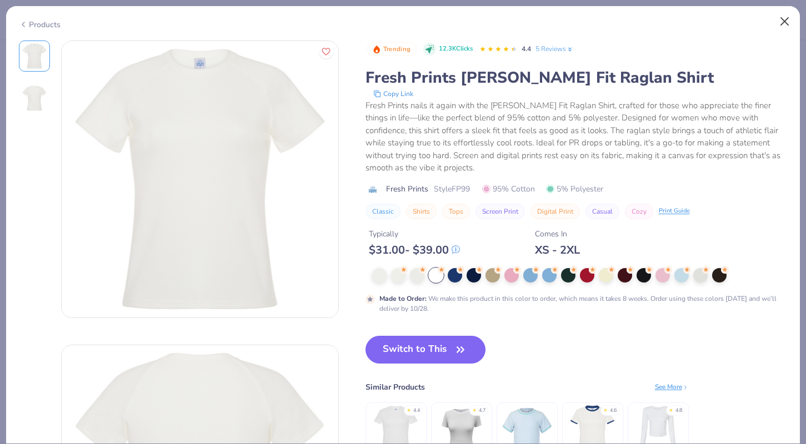
click at [787, 23] on button "Close" at bounding box center [784, 21] width 21 height 21
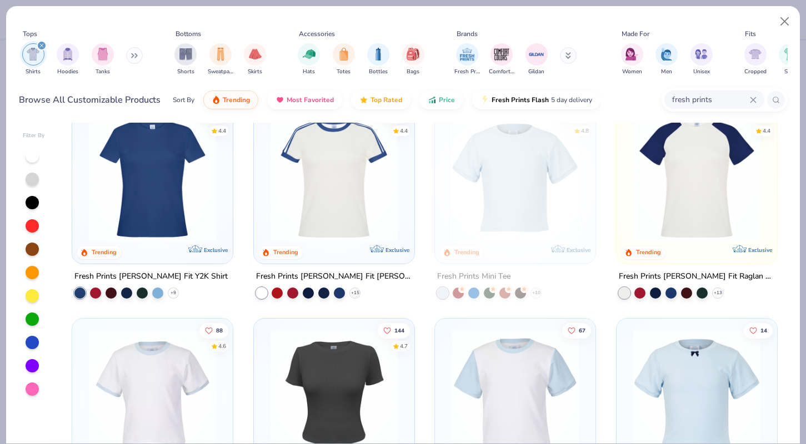
click at [193, 199] on img at bounding box center [152, 177] width 138 height 127
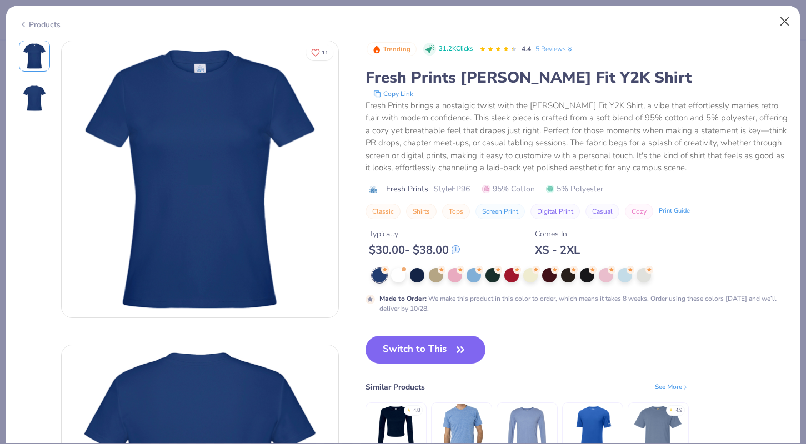
click at [786, 18] on button "Close" at bounding box center [784, 21] width 21 height 21
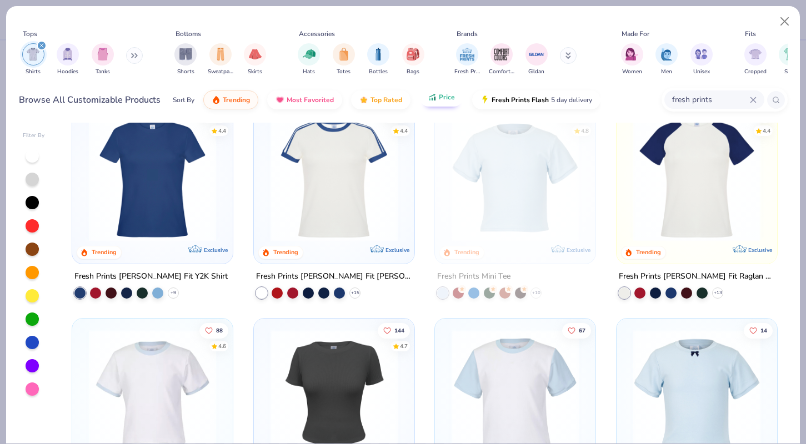
click at [446, 107] on button "Price" at bounding box center [441, 97] width 44 height 19
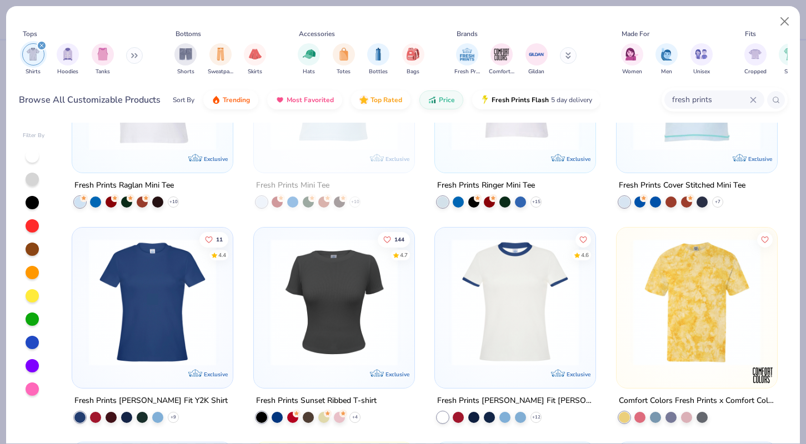
scroll to position [123, 0]
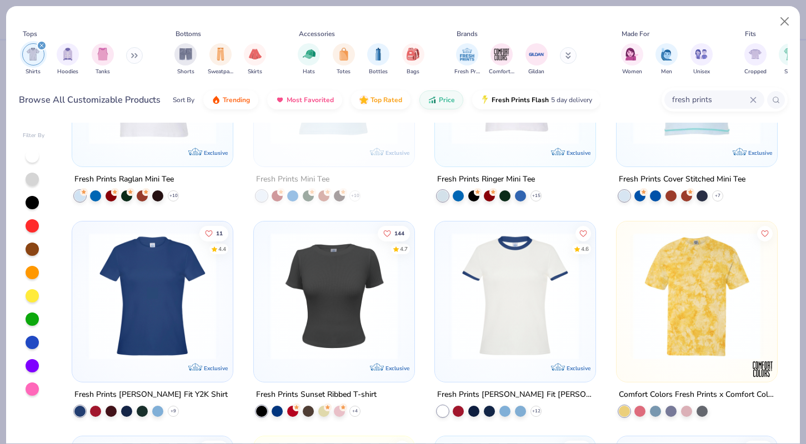
click at [323, 316] on img at bounding box center [334, 295] width 138 height 127
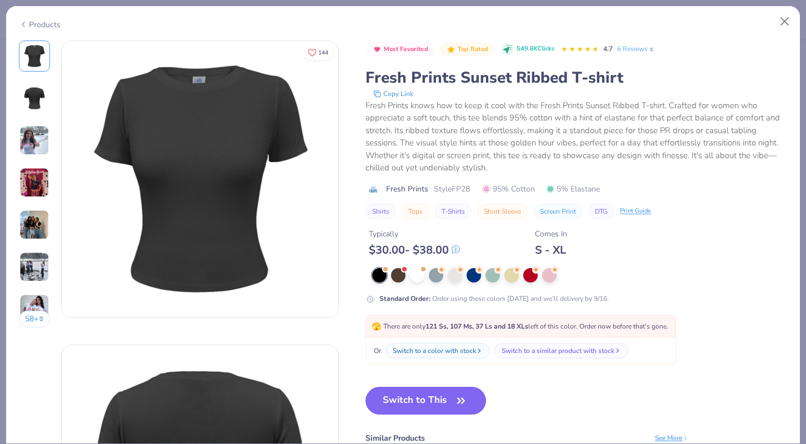
click at [44, 153] on img at bounding box center [34, 141] width 30 height 30
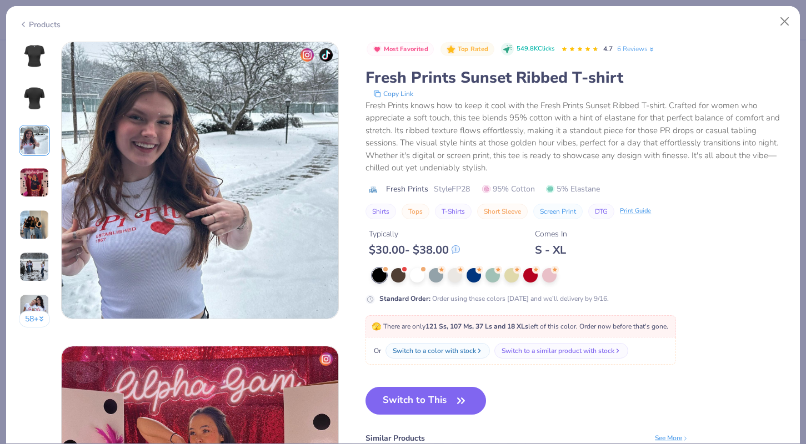
scroll to position [609, 0]
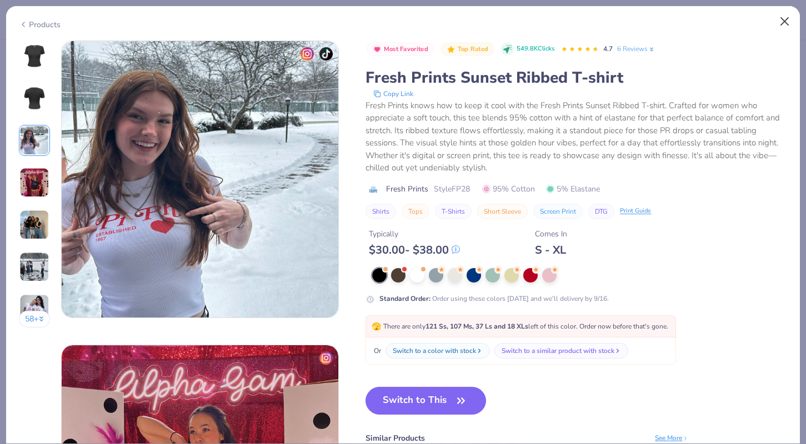
click at [787, 16] on button "Close" at bounding box center [784, 21] width 21 height 21
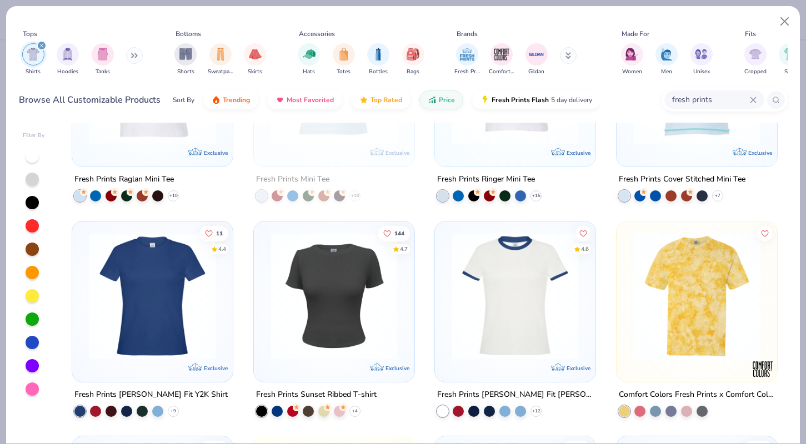
click at [189, 283] on img at bounding box center [152, 295] width 138 height 127
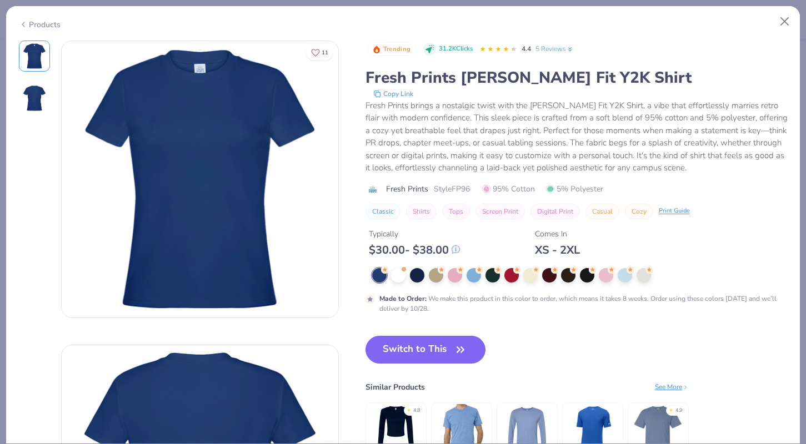
click at [406, 279] on div at bounding box center [580, 275] width 416 height 14
click at [403, 279] on div at bounding box center [398, 274] width 14 height 14
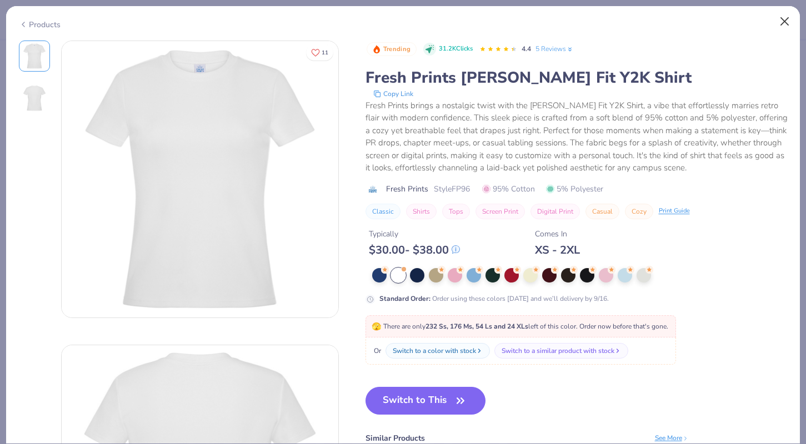
click at [789, 25] on button "Close" at bounding box center [784, 21] width 21 height 21
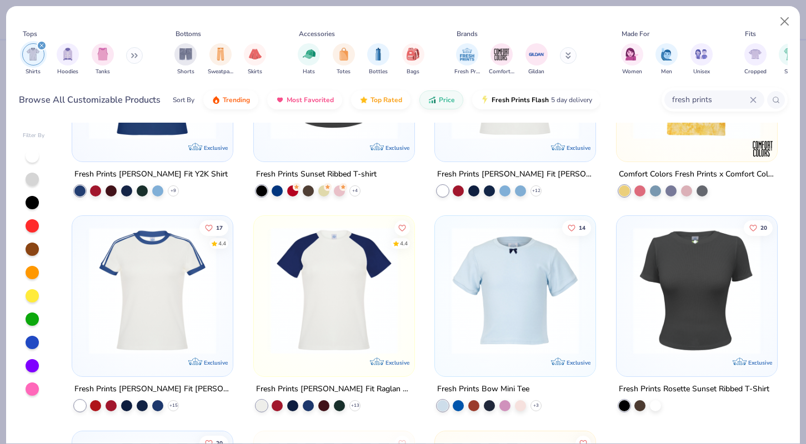
scroll to position [344, 0]
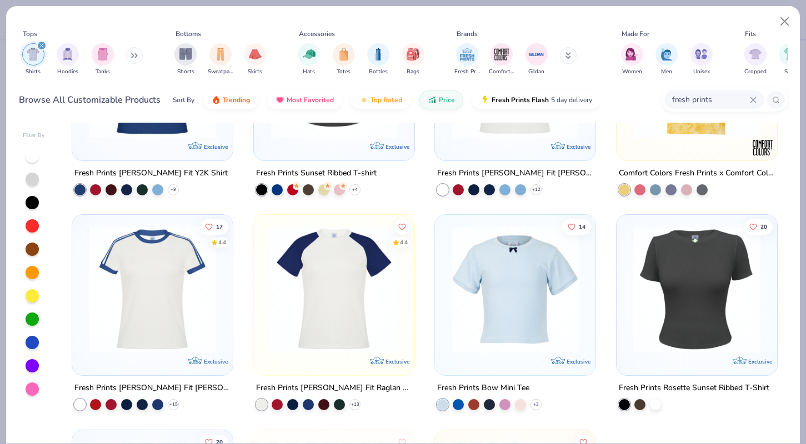
click at [319, 326] on img at bounding box center [334, 289] width 138 height 127
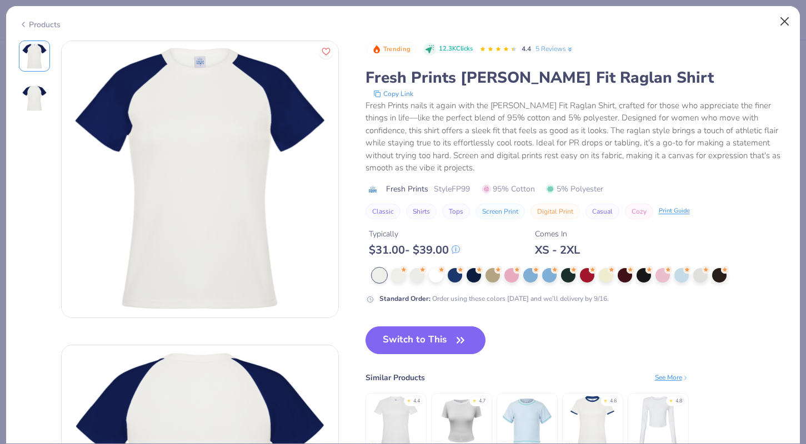
click at [791, 24] on button "Close" at bounding box center [784, 21] width 21 height 21
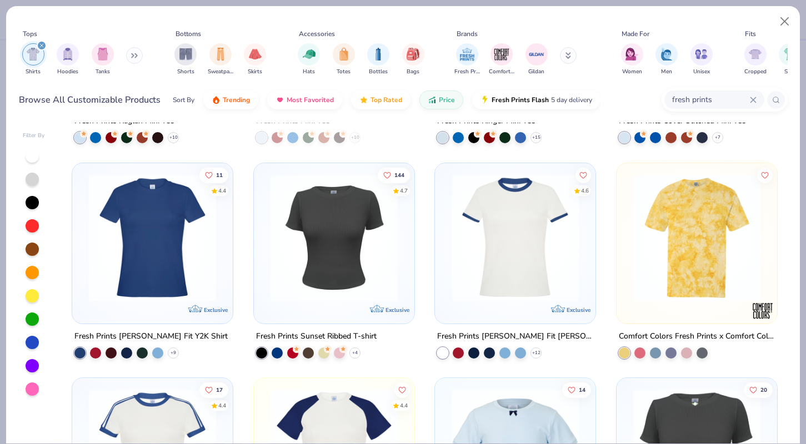
scroll to position [180, 0]
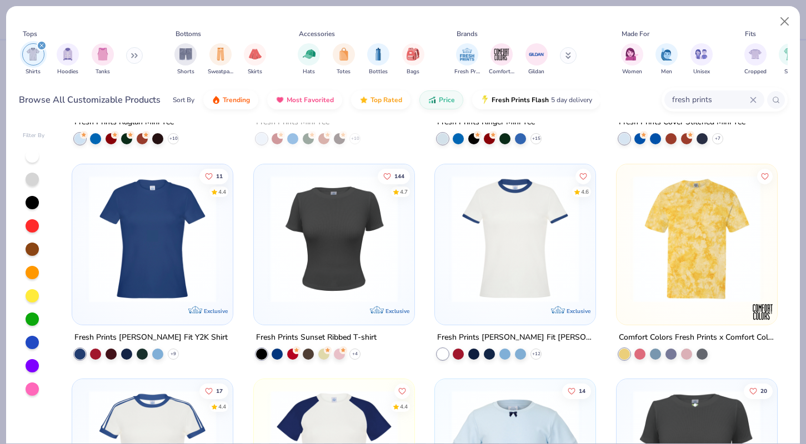
click at [539, 277] on img at bounding box center [515, 238] width 138 height 127
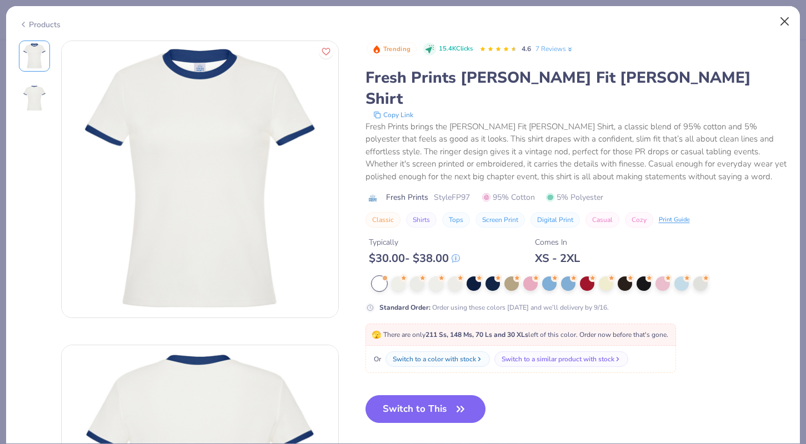
click at [791, 21] on button "Close" at bounding box center [784, 21] width 21 height 21
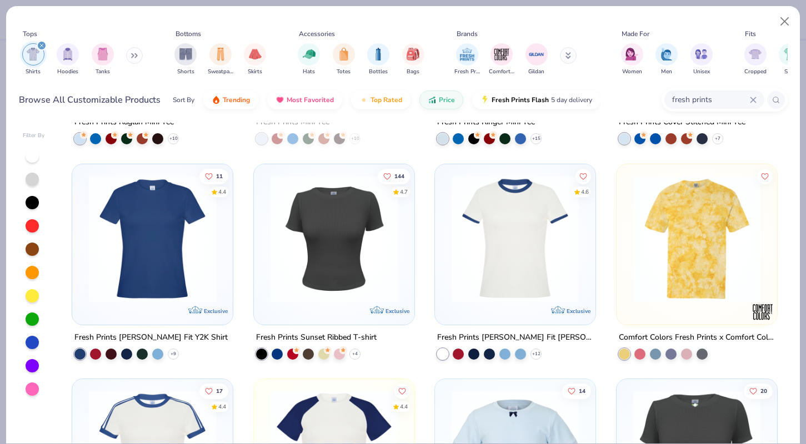
click at [171, 260] on img at bounding box center [152, 238] width 138 height 127
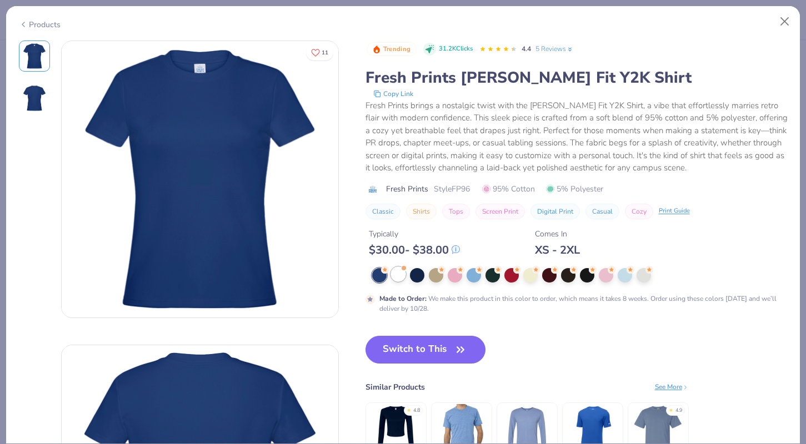
click at [403, 272] on div at bounding box center [398, 274] width 14 height 14
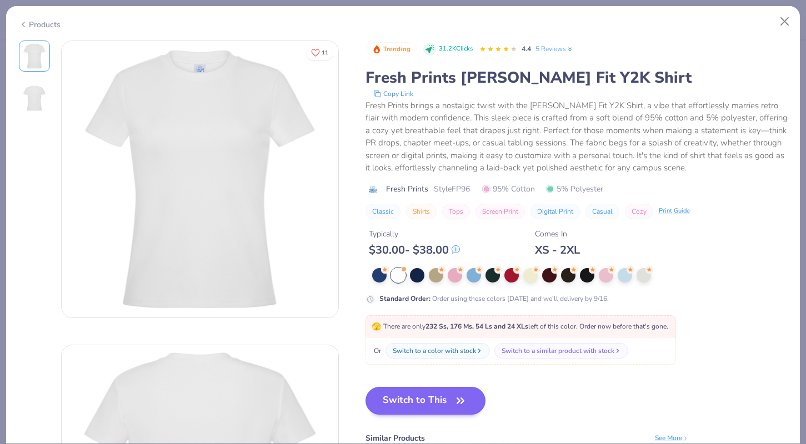
click at [394, 408] on button "Switch to This" at bounding box center [426, 401] width 121 height 28
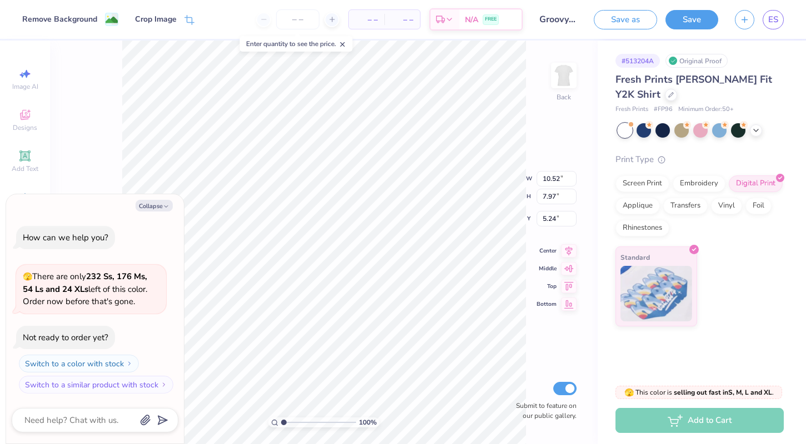
type textarea "x"
type input "2.03"
click at [776, 17] on span "ES" at bounding box center [773, 19] width 10 height 13
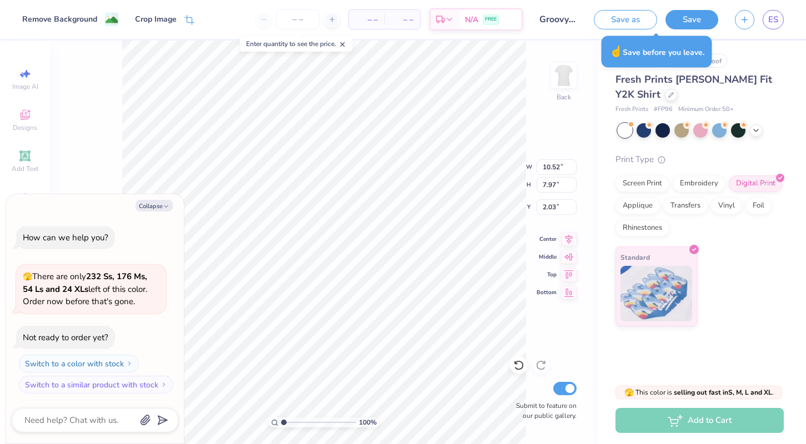
type textarea "x"
drag, startPoint x: 284, startPoint y: 421, endPoint x: 291, endPoint y: 421, distance: 6.7
click at [291, 421] on input "range" at bounding box center [318, 423] width 75 height 10
type input "1.3"
drag, startPoint x: 294, startPoint y: 423, endPoint x: 286, endPoint y: 424, distance: 7.8
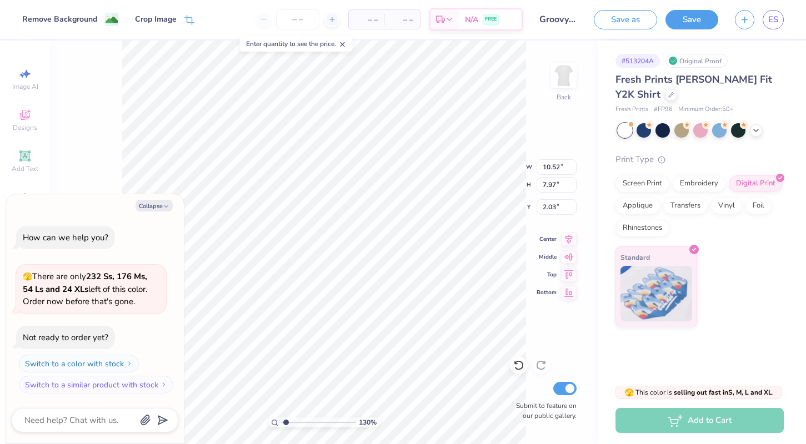
click at [286, 424] on input "range" at bounding box center [318, 423] width 75 height 10
click at [665, 97] on div at bounding box center [671, 94] width 12 height 12
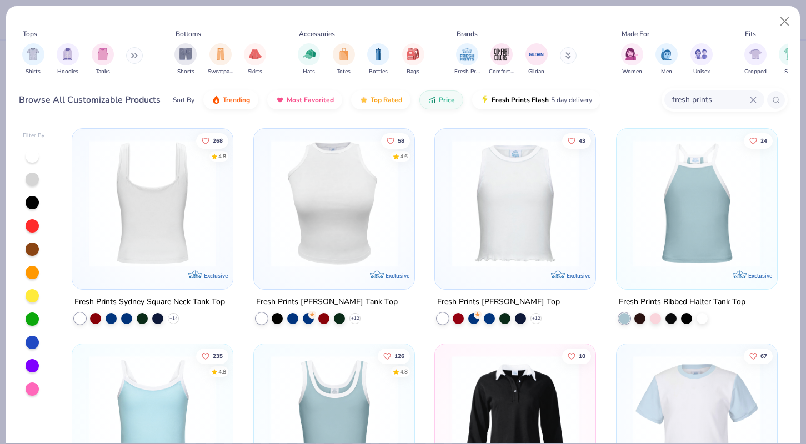
click at [173, 235] on img at bounding box center [152, 203] width 138 height 127
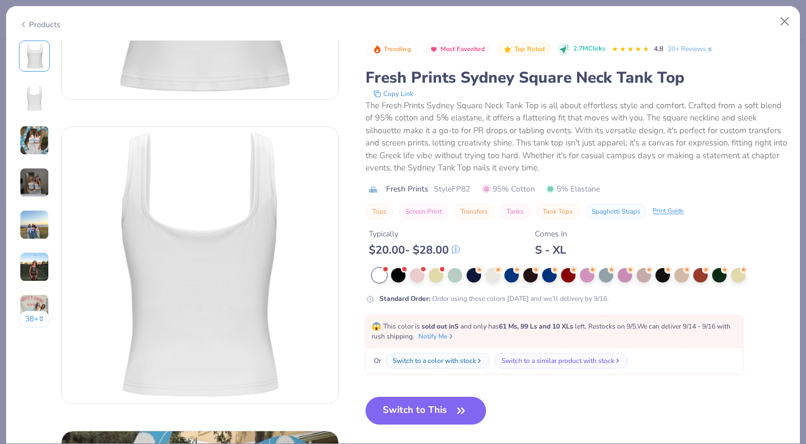
scroll to position [222, 0]
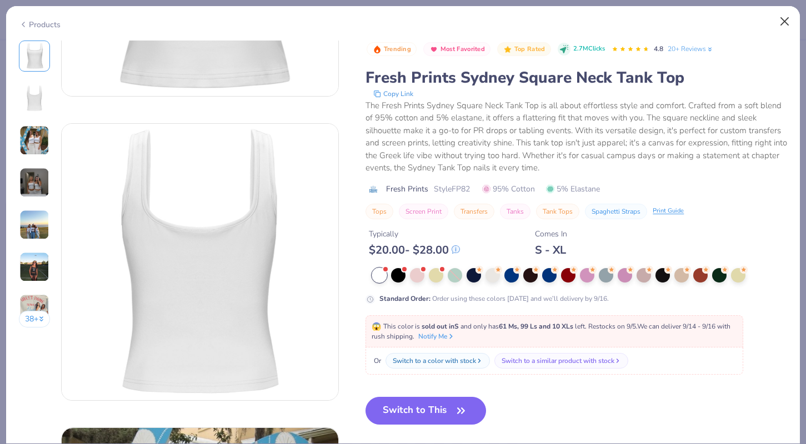
click at [791, 19] on button "Close" at bounding box center [784, 21] width 21 height 21
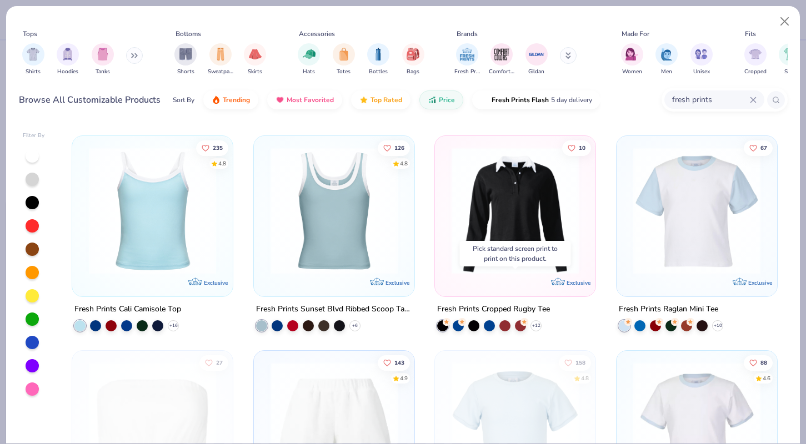
scroll to position [202, 0]
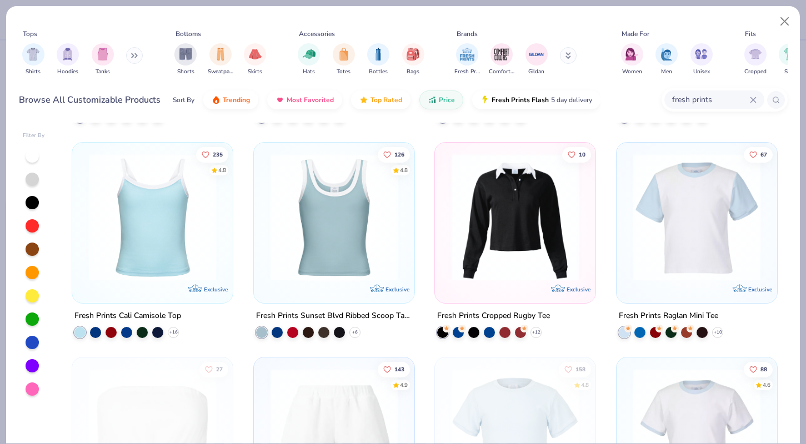
click at [129, 222] on img at bounding box center [152, 216] width 138 height 127
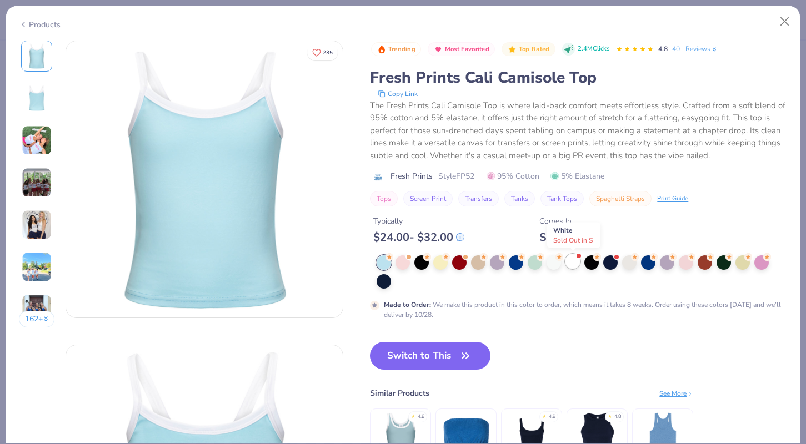
click at [571, 268] on div at bounding box center [573, 261] width 14 height 14
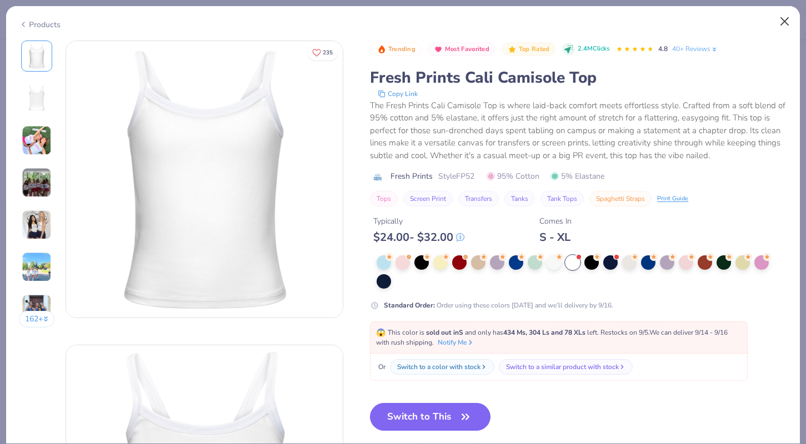
click at [788, 19] on button "Close" at bounding box center [784, 21] width 21 height 21
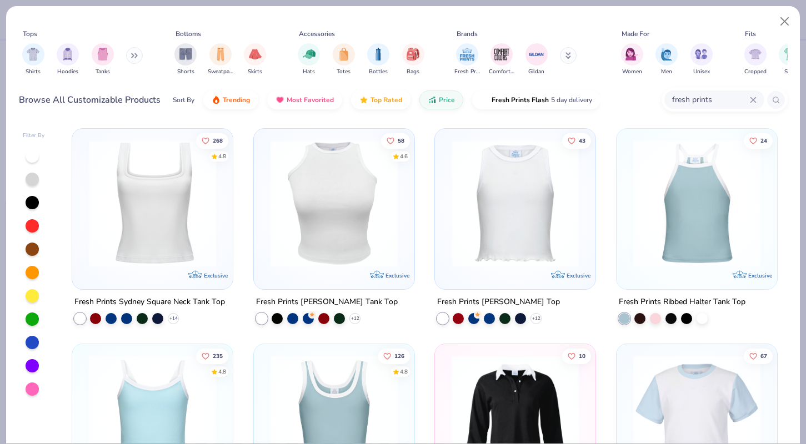
scroll to position [-1, 0]
click at [158, 218] on div "268 4.8 Exclusive Fresh Prints Sydney Square Neck Tank Top + 14 58 4.6 Exclusiv…" at bounding box center [425, 283] width 726 height 321
click at [146, 223] on img at bounding box center [152, 203] width 138 height 127
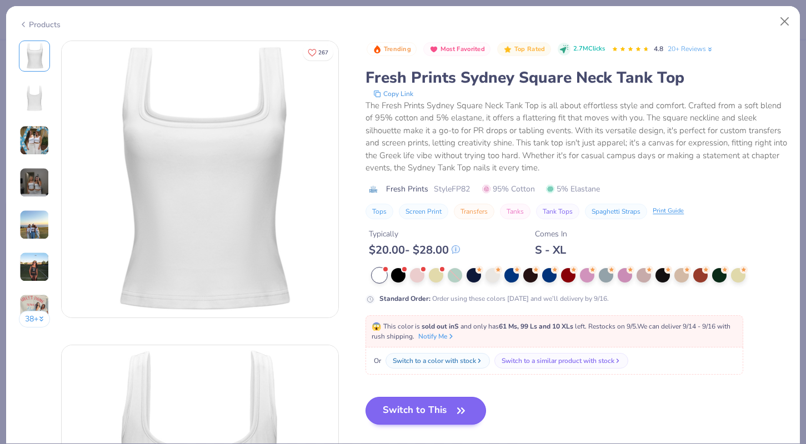
click at [427, 404] on button "Switch to This" at bounding box center [426, 411] width 121 height 28
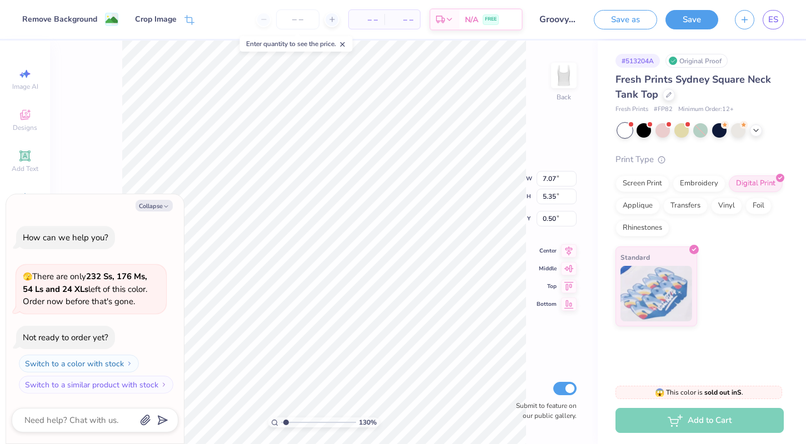
type textarea "x"
drag, startPoint x: 288, startPoint y: 421, endPoint x: 272, endPoint y: 422, distance: 16.2
type input "1"
click at [272, 422] on div "100 %" at bounding box center [323, 423] width 111 height 10
click at [156, 214] on div "Collapse How can we help you? 🫣 There are only 232 Ss, 176 Ms, 54 Ls and 24 XLs…" at bounding box center [95, 319] width 178 height 250
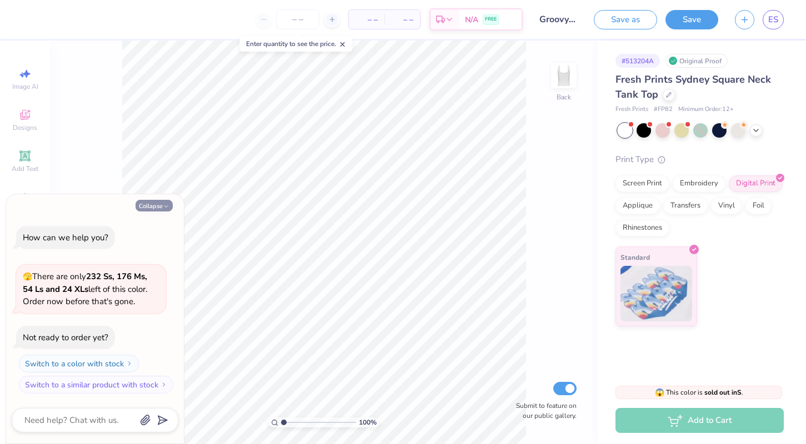
click at [155, 207] on button "Collapse" at bounding box center [154, 206] width 37 height 12
type textarea "x"
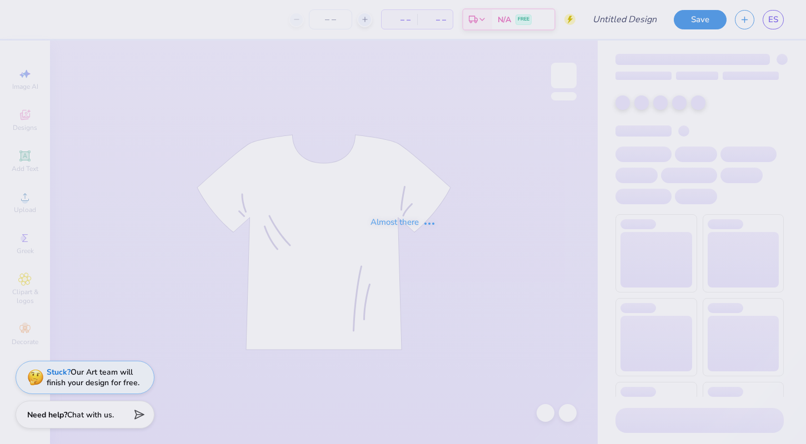
type input "Groovy Theta Chicks"
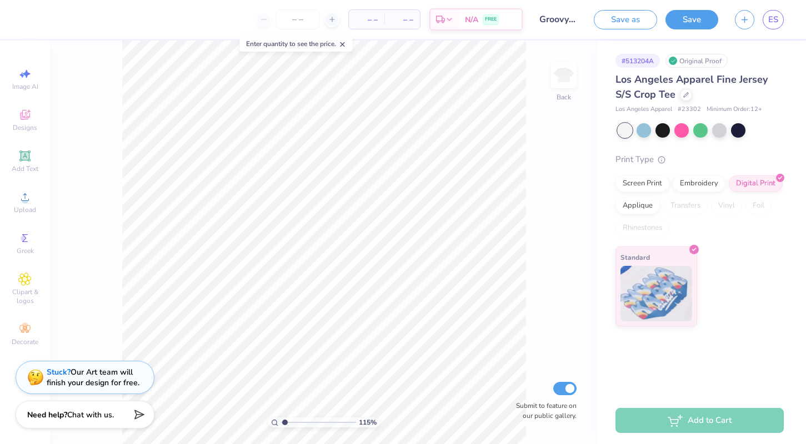
type input "1.22"
click at [286, 421] on input "range" at bounding box center [318, 423] width 75 height 10
